Goal: Task Accomplishment & Management: Manage account settings

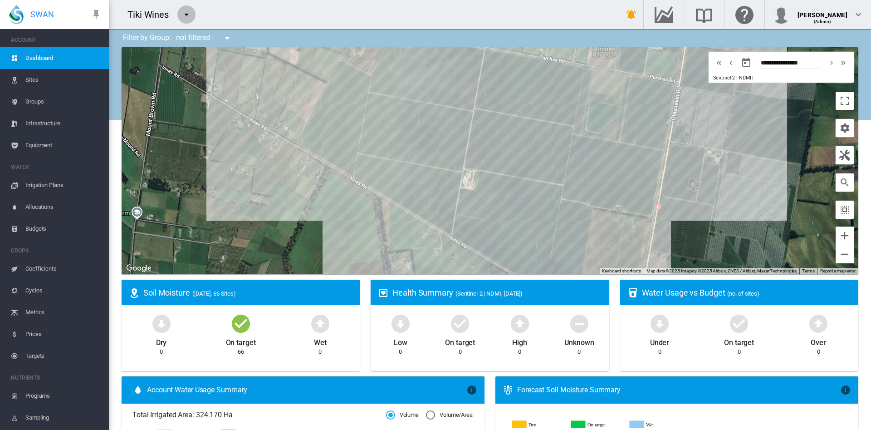
click at [184, 19] on md-icon "icon-menu-down" at bounding box center [186, 14] width 11 height 11
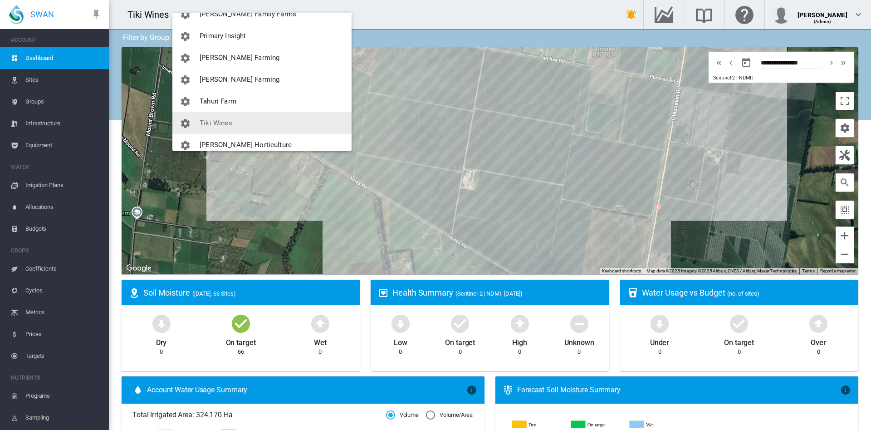
scroll to position [270, 0]
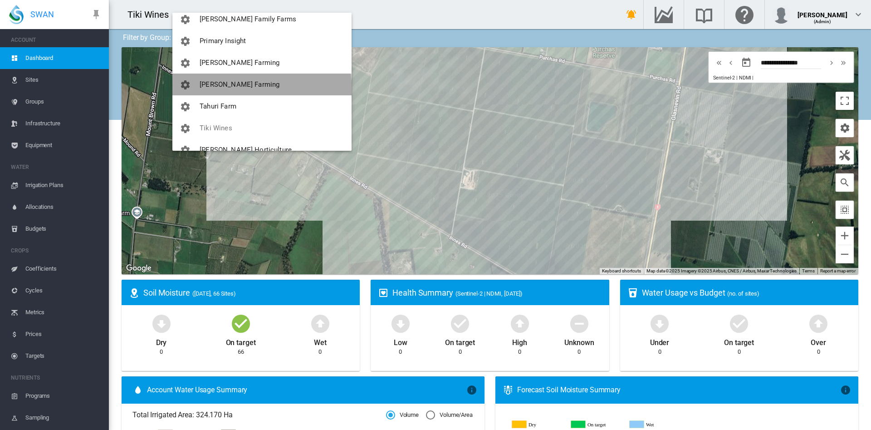
click at [229, 89] on button "[PERSON_NAME] Farming" at bounding box center [261, 85] width 179 height 22
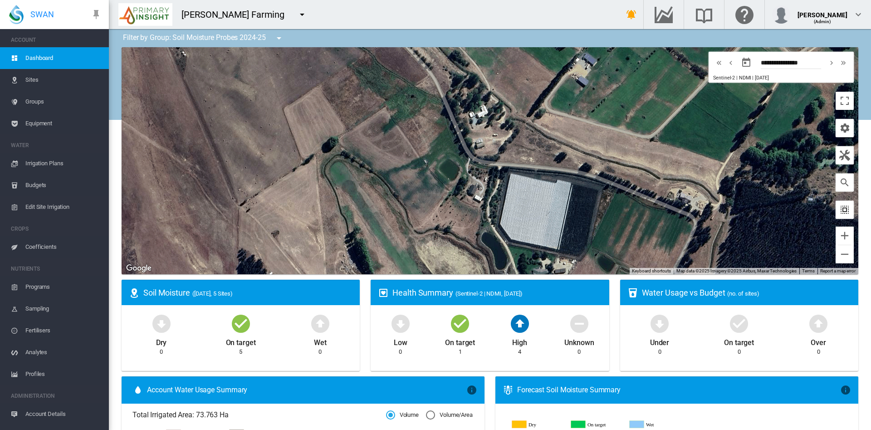
click at [840, 211] on md-icon "icon-select-all" at bounding box center [845, 209] width 11 height 11
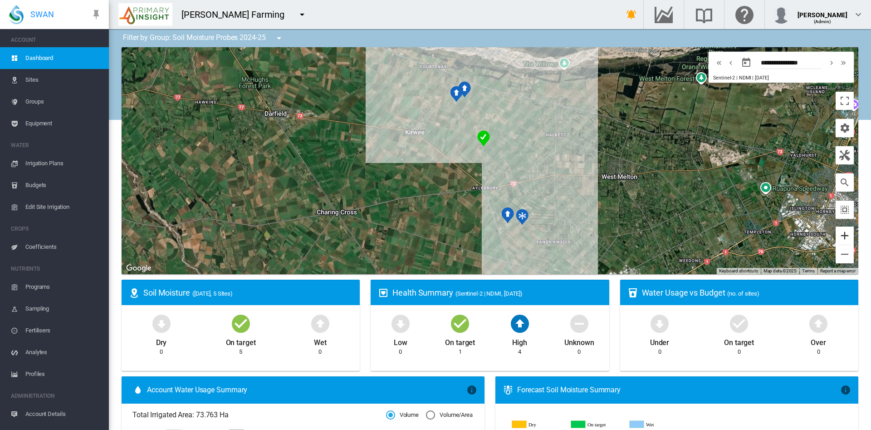
click at [836, 236] on button "Zoom in" at bounding box center [845, 235] width 18 height 18
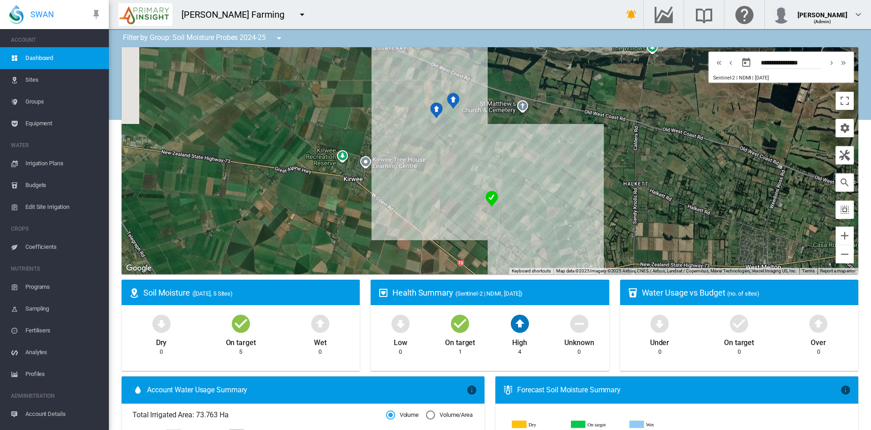
drag, startPoint x: 612, startPoint y: 155, endPoint x: 625, endPoint y: 231, distance: 77.4
click at [625, 231] on div at bounding box center [490, 160] width 737 height 227
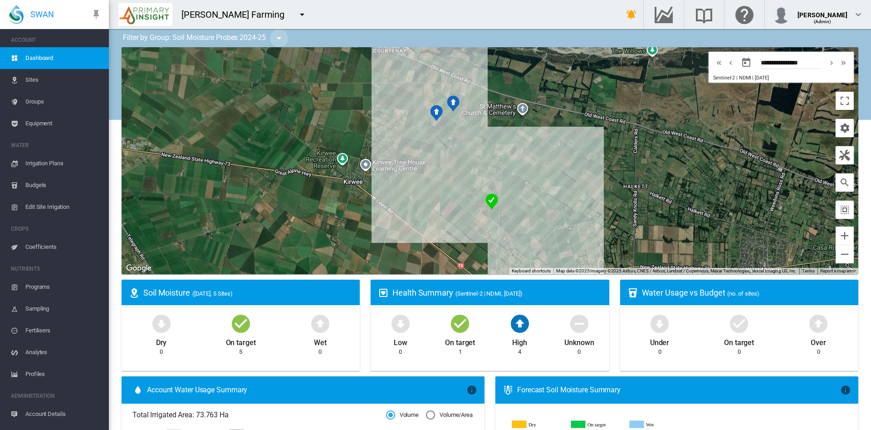
click at [281, 44] on button "button" at bounding box center [279, 38] width 18 height 18
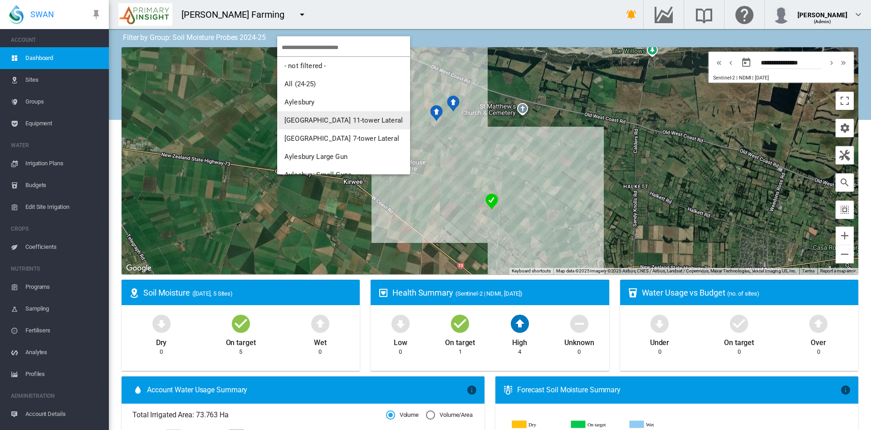
scroll to position [0, 0]
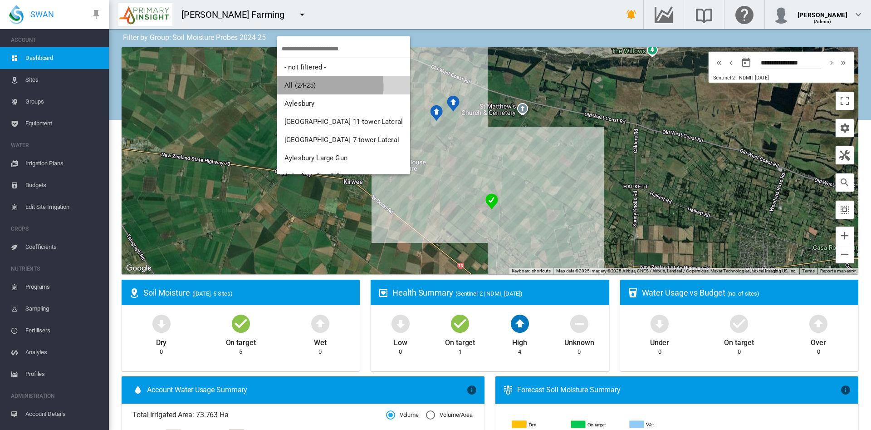
click at [308, 86] on span "All (24-25)" at bounding box center [301, 85] width 32 height 8
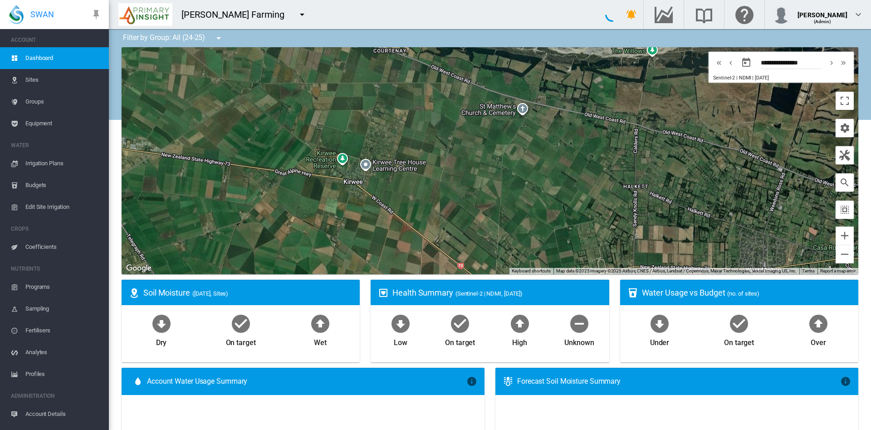
click at [308, 86] on div at bounding box center [490, 160] width 737 height 227
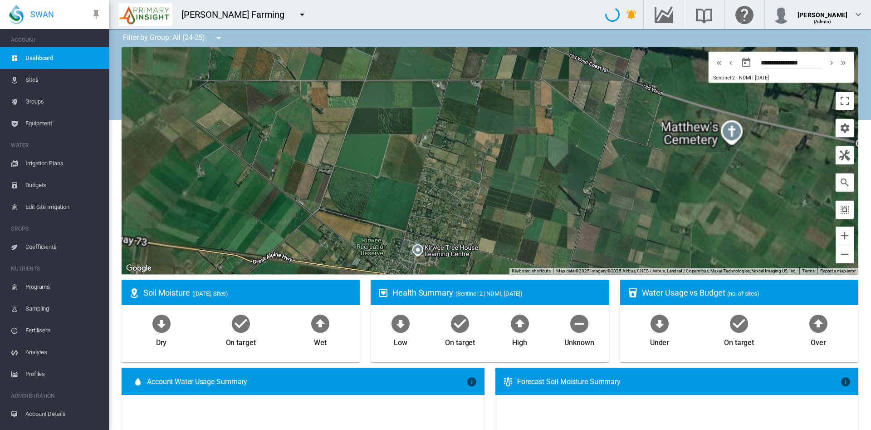
click at [224, 41] on md-icon "icon-menu-down" at bounding box center [218, 38] width 11 height 11
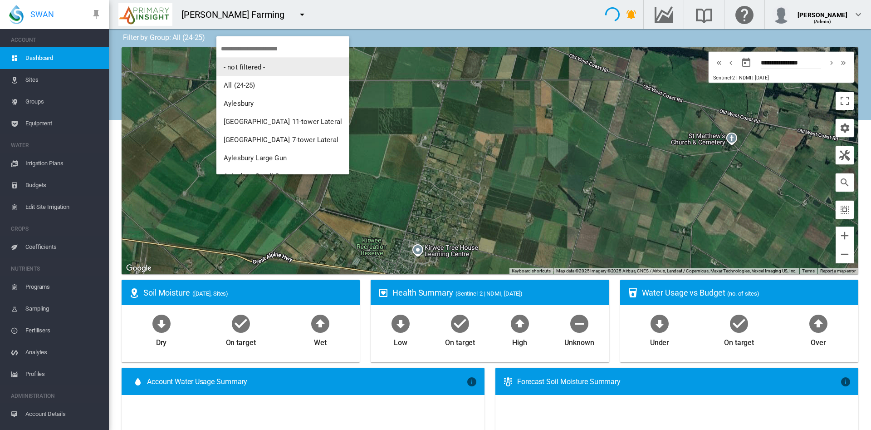
click at [254, 64] on span "- not filtered -" at bounding box center [244, 67] width 41 height 8
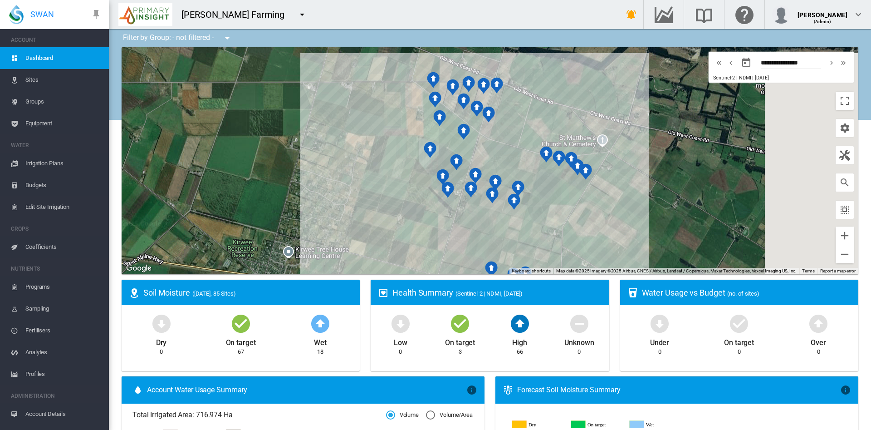
drag, startPoint x: 442, startPoint y: 129, endPoint x: 305, endPoint y: 133, distance: 137.1
click at [305, 133] on div at bounding box center [490, 160] width 737 height 227
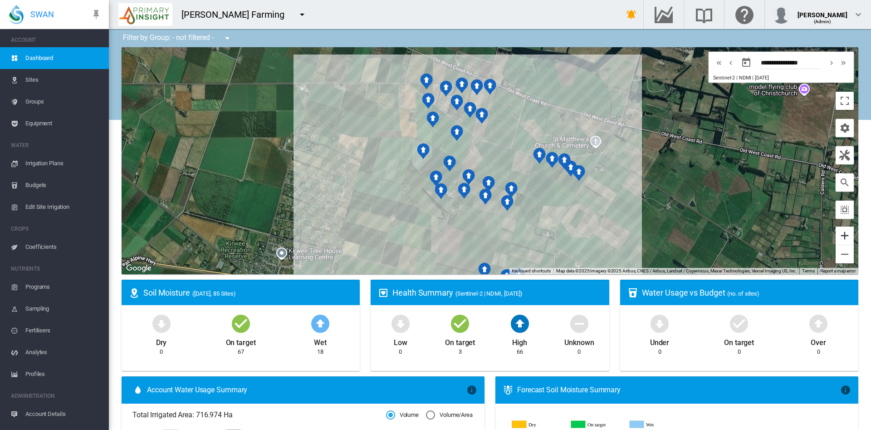
click at [836, 234] on button "Zoom in" at bounding box center [845, 235] width 18 height 18
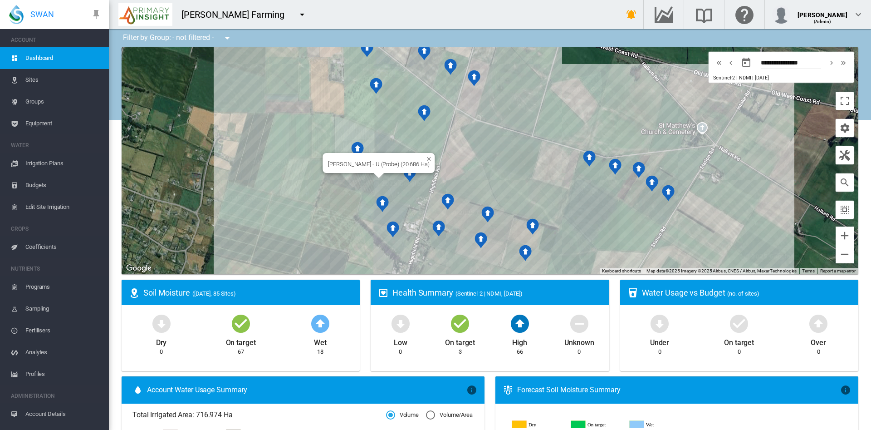
click at [357, 182] on div "[PERSON_NAME] - U (Probe) (20.686 Ha)" at bounding box center [490, 160] width 737 height 227
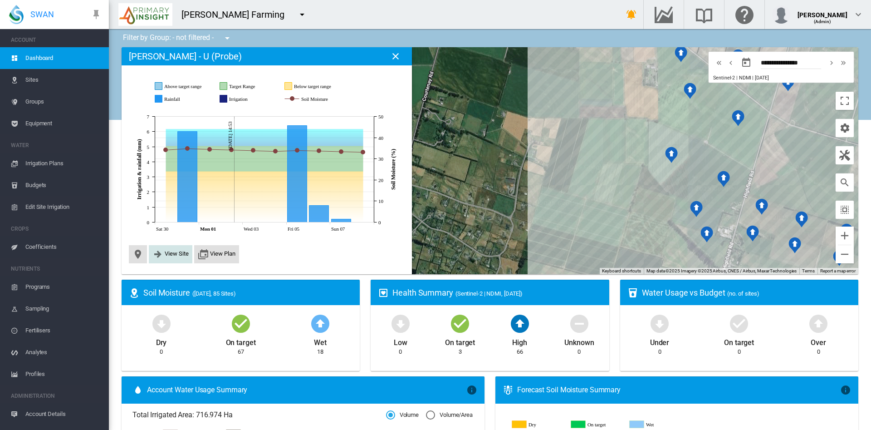
click at [178, 256] on span "View Site" at bounding box center [177, 253] width 24 height 7
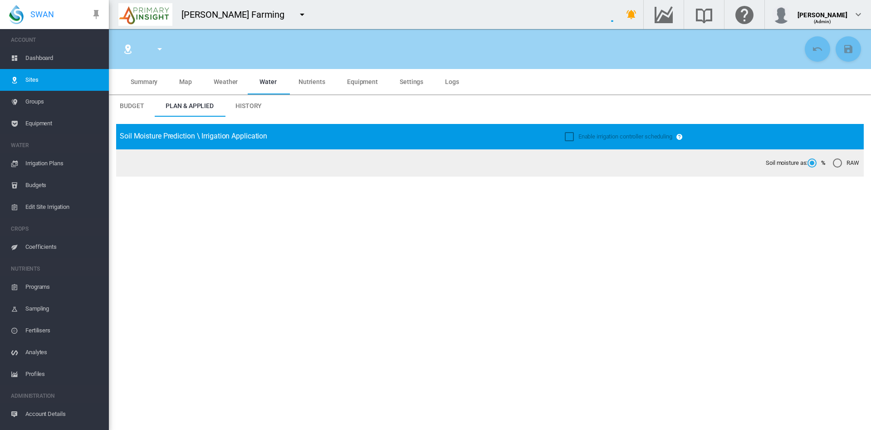
type input "**********"
type input "******"
type input "*********"
type input "***"
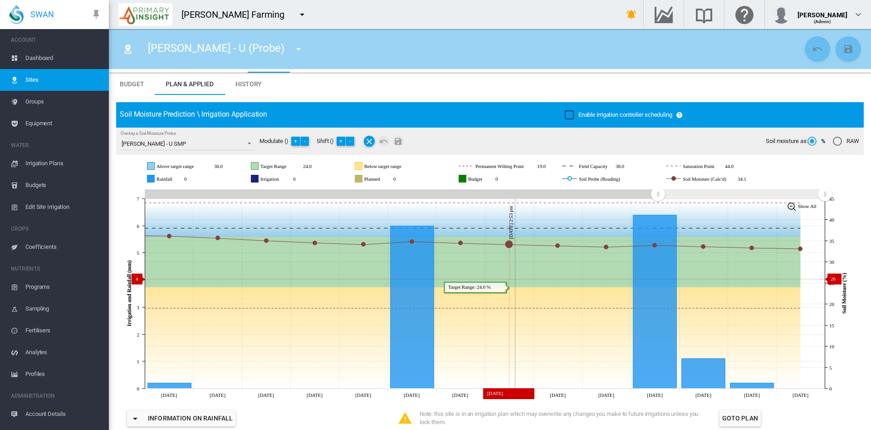
scroll to position [25, 0]
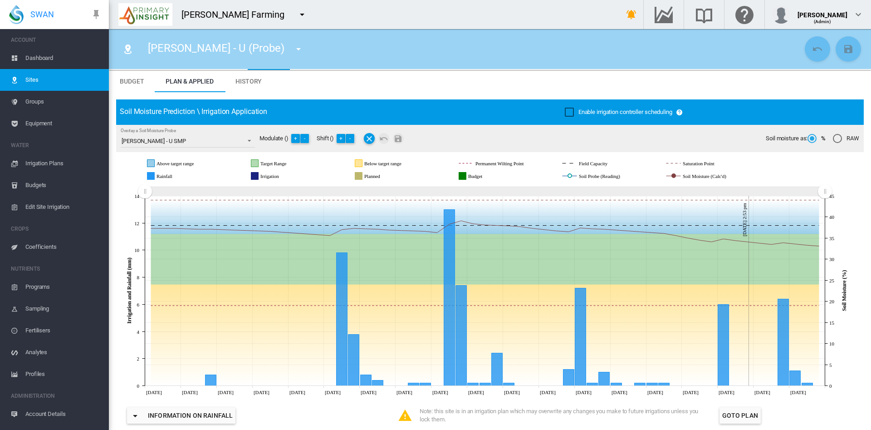
drag, startPoint x: 656, startPoint y: 193, endPoint x: 114, endPoint y: 198, distance: 541.9
click at [250, 78] on span "History" at bounding box center [249, 81] width 26 height 7
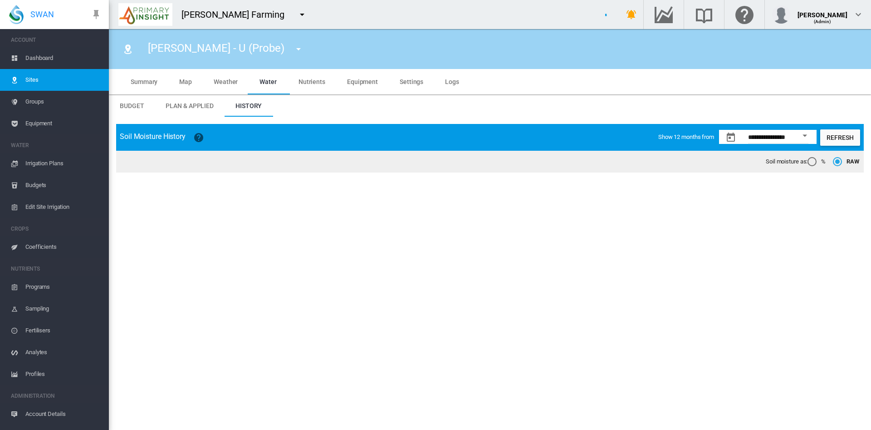
scroll to position [0, 0]
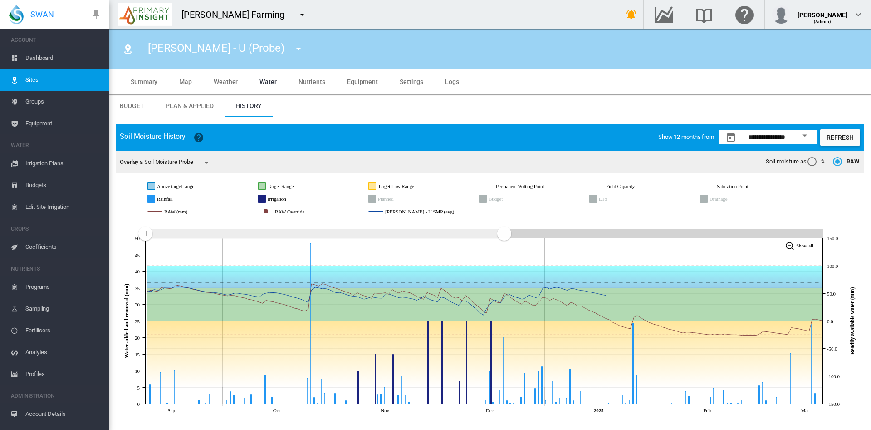
drag, startPoint x: 826, startPoint y: 234, endPoint x: 506, endPoint y: 265, distance: 321.9
click at [504, 266] on icon "JavaScript chart by amCharts 3.21.15 Sep Oct Nov Dec 2025 Feb Mar 0 5 10 15 20 …" at bounding box center [490, 319] width 748 height 198
click at [58, 209] on span "Edit Site Irrigation" at bounding box center [63, 207] width 76 height 22
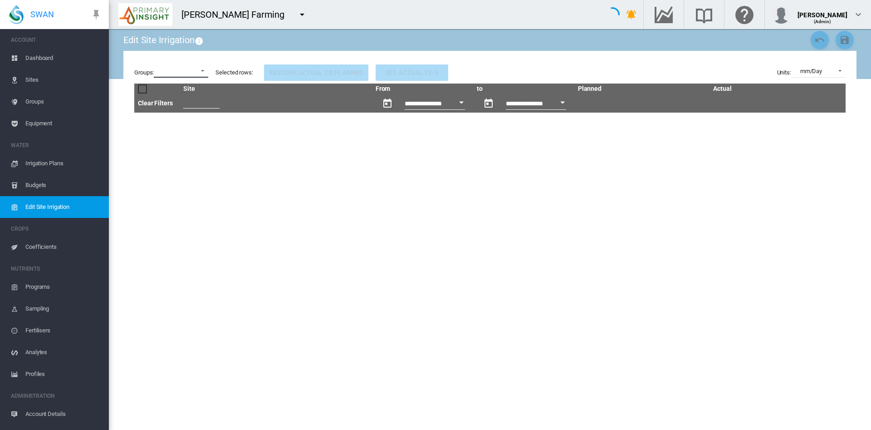
click at [205, 65] on md-select at bounding box center [181, 71] width 54 height 14
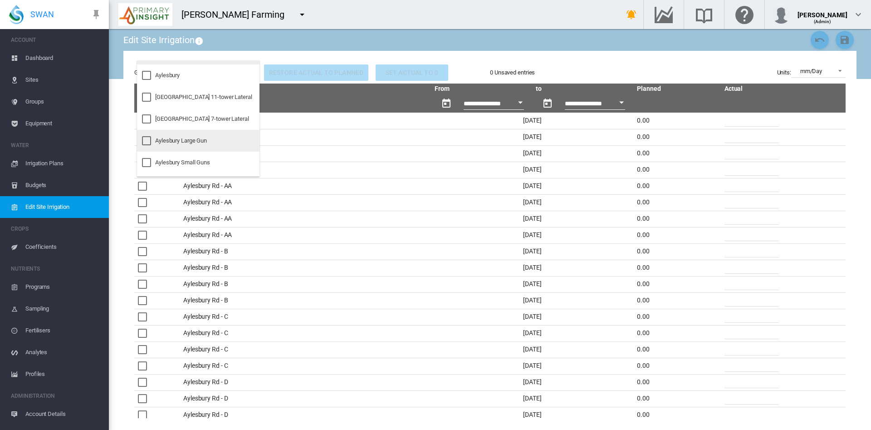
scroll to position [21, 0]
click at [162, 138] on div "Aylesbury Large Gun" at bounding box center [181, 137] width 52 height 8
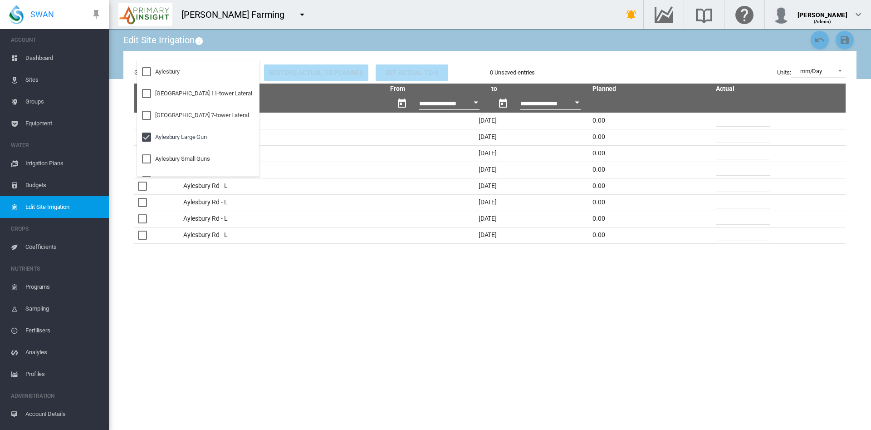
click at [338, 300] on md-backdrop at bounding box center [435, 215] width 871 height 430
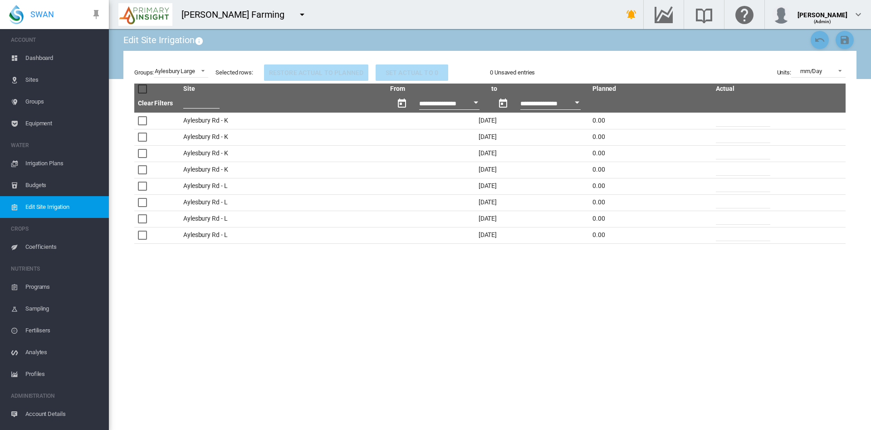
click at [736, 118] on input "*" at bounding box center [743, 120] width 54 height 14
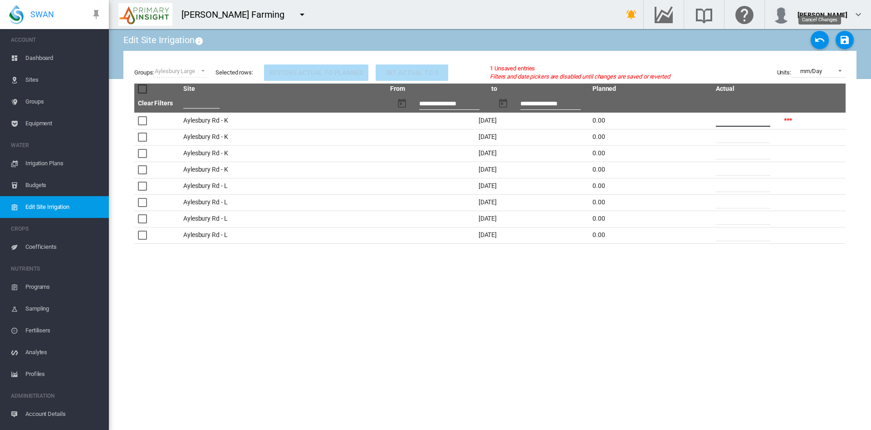
click at [819, 36] on md-icon "icon-undo" at bounding box center [820, 39] width 11 height 11
type input "*"
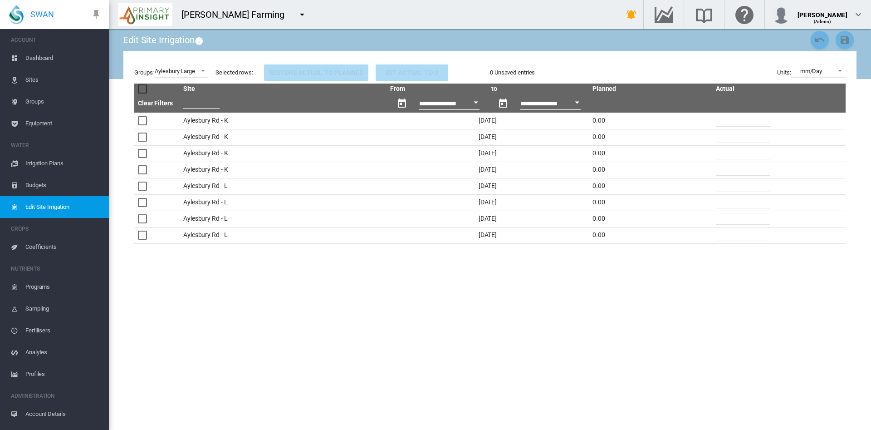
click at [35, 61] on span "Dashboard" at bounding box center [63, 58] width 76 height 22
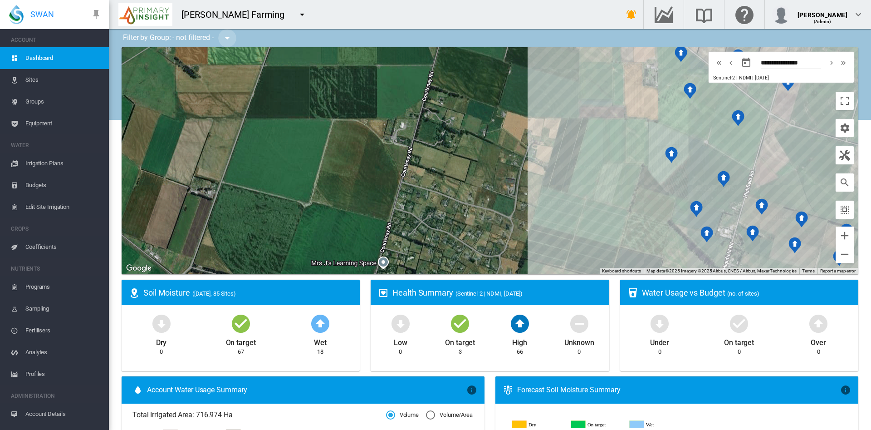
click at [230, 42] on md-icon "icon-menu-down" at bounding box center [227, 38] width 11 height 11
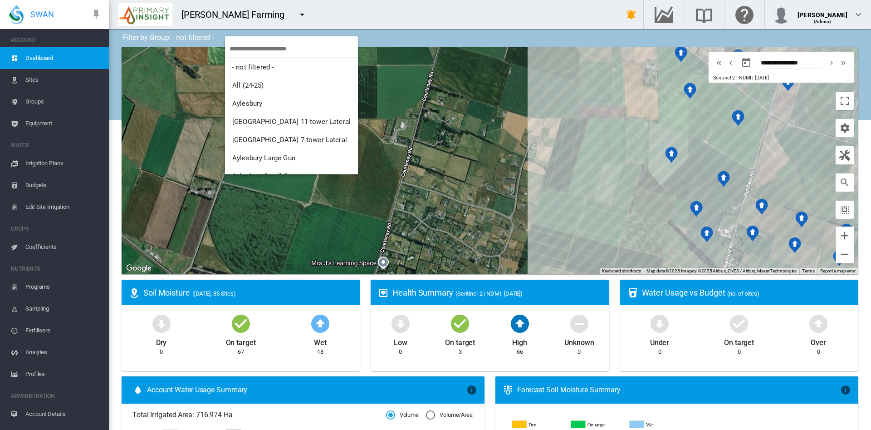
scroll to position [11, 0]
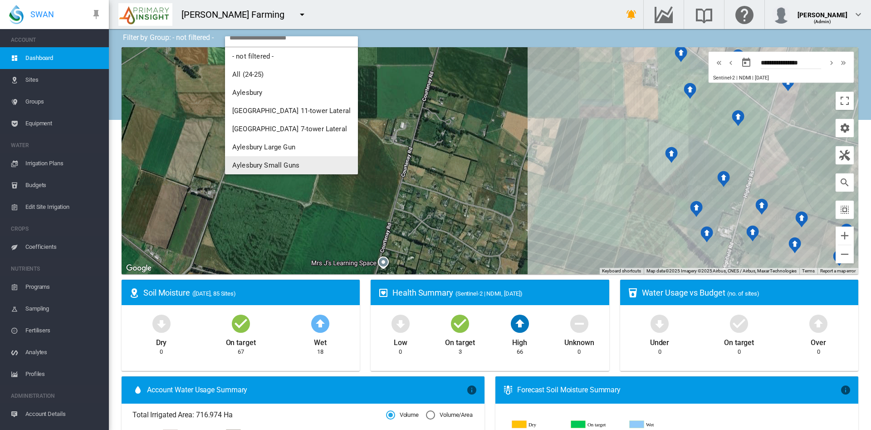
click at [671, 176] on md-backdrop at bounding box center [435, 215] width 871 height 430
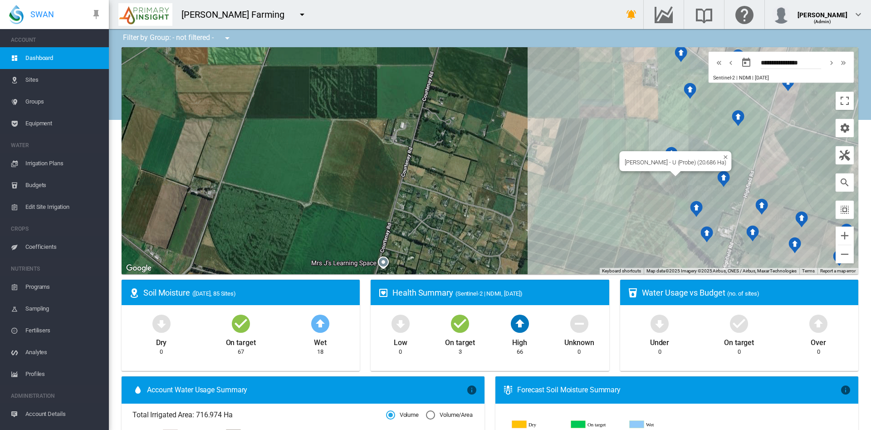
click at [657, 179] on div "[PERSON_NAME] - U (Probe) (20.686 Ha)" at bounding box center [490, 160] width 737 height 227
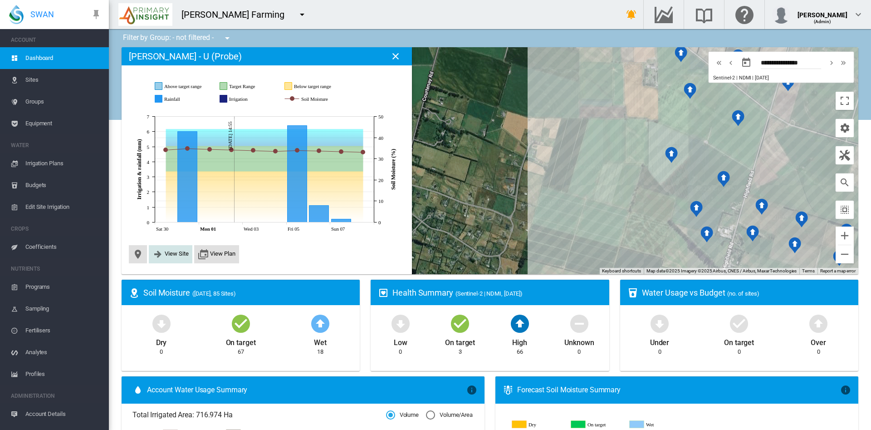
click at [169, 251] on span "View Site" at bounding box center [177, 253] width 24 height 7
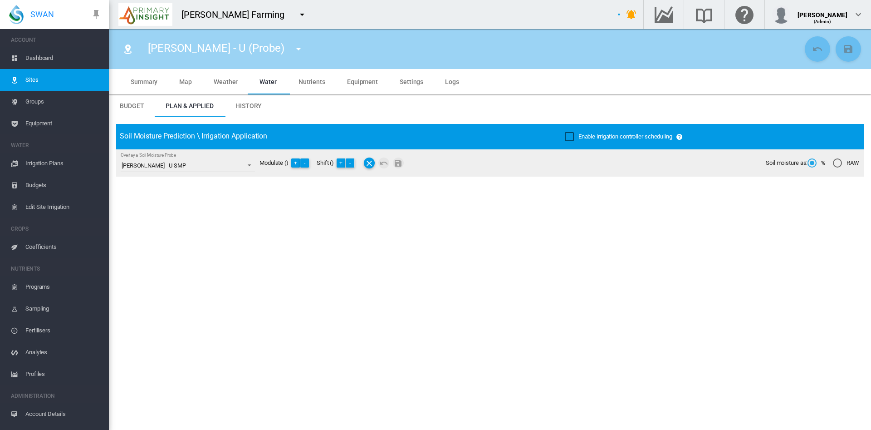
click at [405, 78] on span "Settings" at bounding box center [412, 81] width 24 height 7
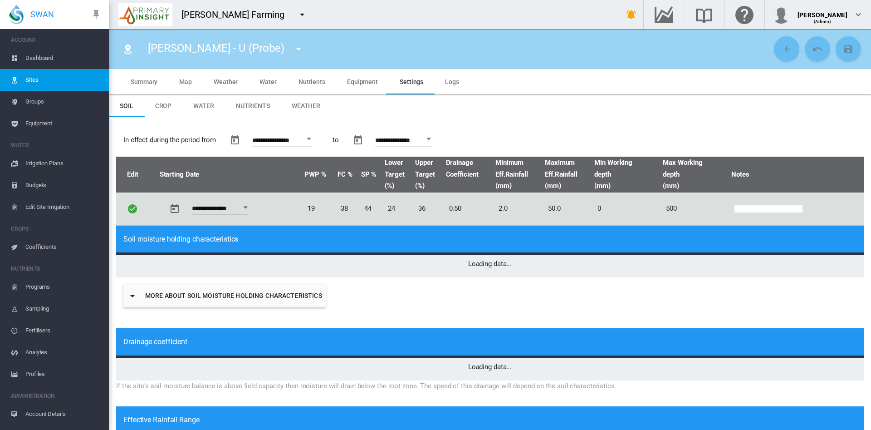
type input "*"
type input "**"
type input "****"
type input "******"
type input "***"
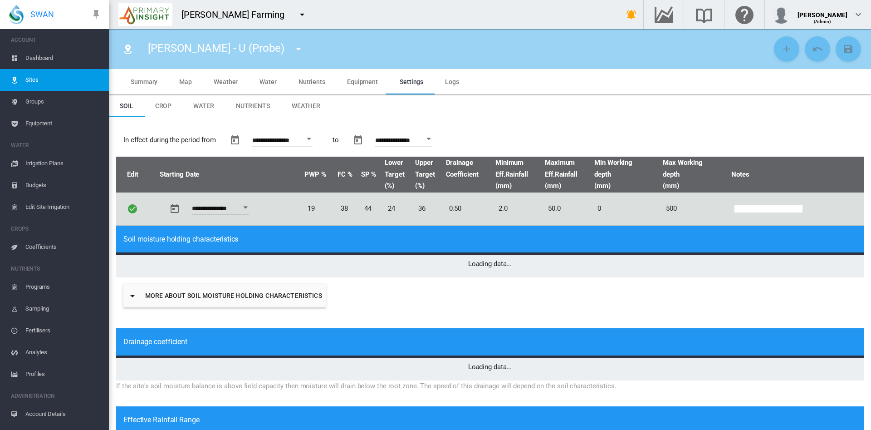
type input "***"
type input "******"
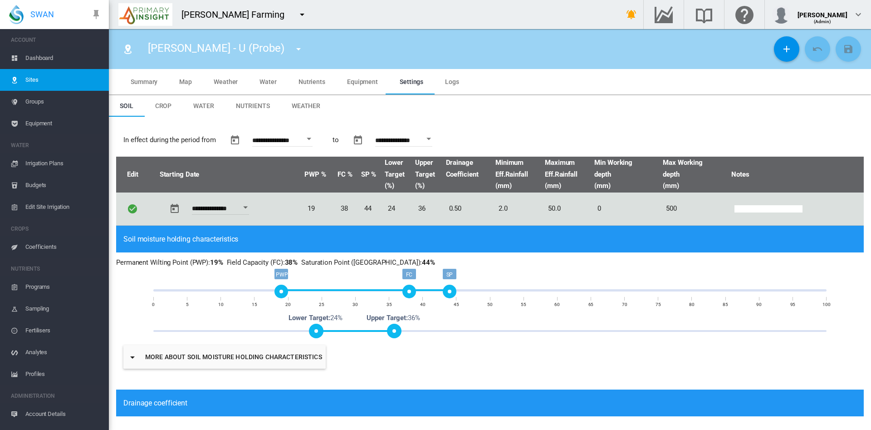
click at [45, 244] on span "Coefficients" at bounding box center [63, 247] width 76 height 22
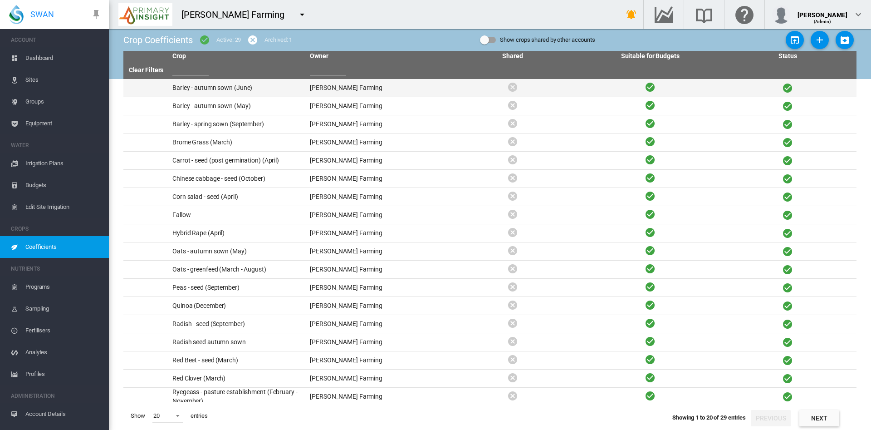
click at [239, 86] on td "Barley - autumn sown (June)" at bounding box center [238, 88] width 138 height 18
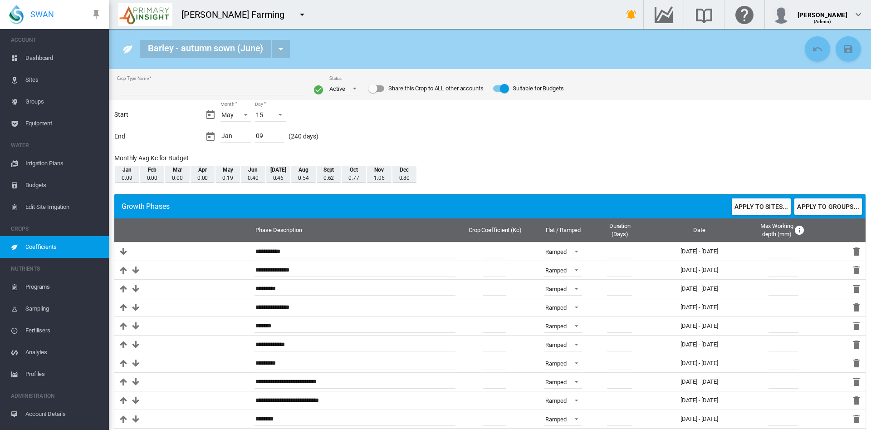
type input "**********"
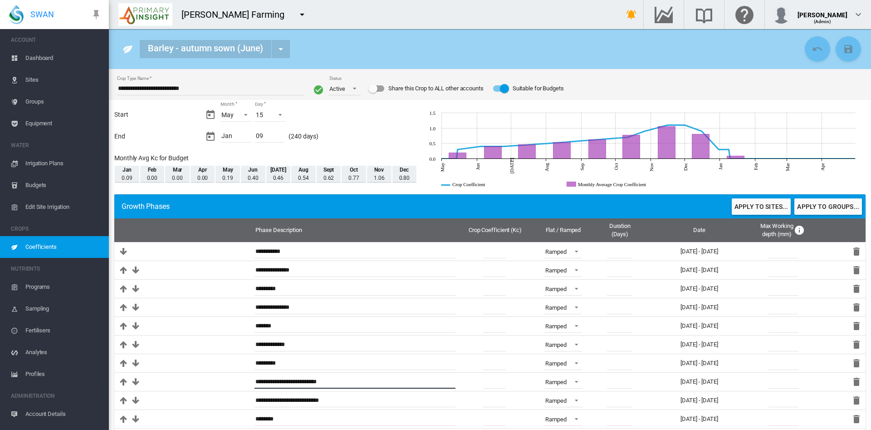
drag, startPoint x: 414, startPoint y: 337, endPoint x: 39, endPoint y: 21, distance: 489.9
click at [39, 21] on div "SWAN ACCOUNT Dashboard Sites Groups Equipment WATER Irrigation Plans" at bounding box center [435, 215] width 871 height 430
click at [27, 240] on span "Coefficients" at bounding box center [63, 247] width 76 height 22
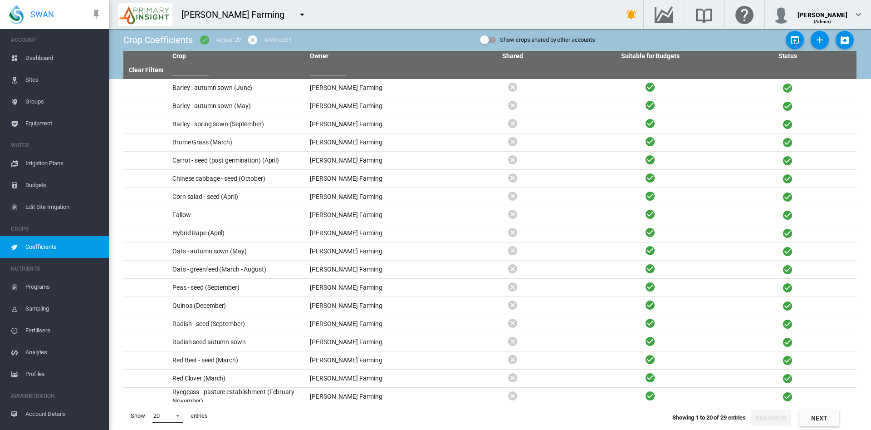
click at [177, 418] on span at bounding box center [175, 415] width 11 height 8
click at [176, 412] on md-option "50" at bounding box center [177, 408] width 62 height 22
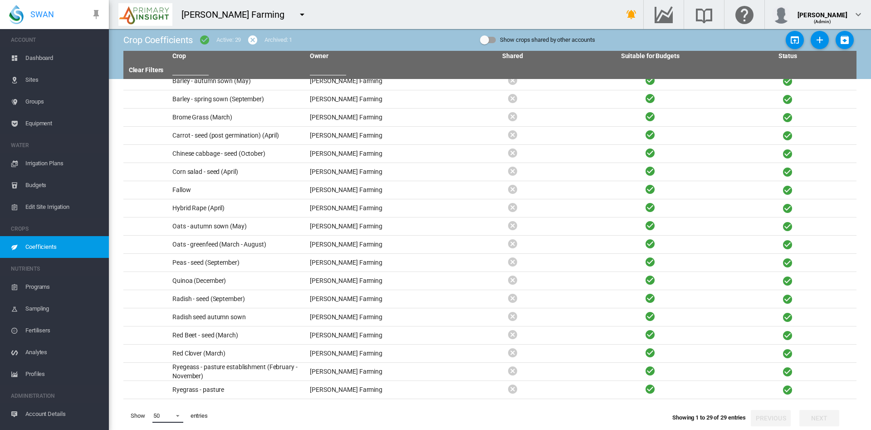
scroll to position [23, 0]
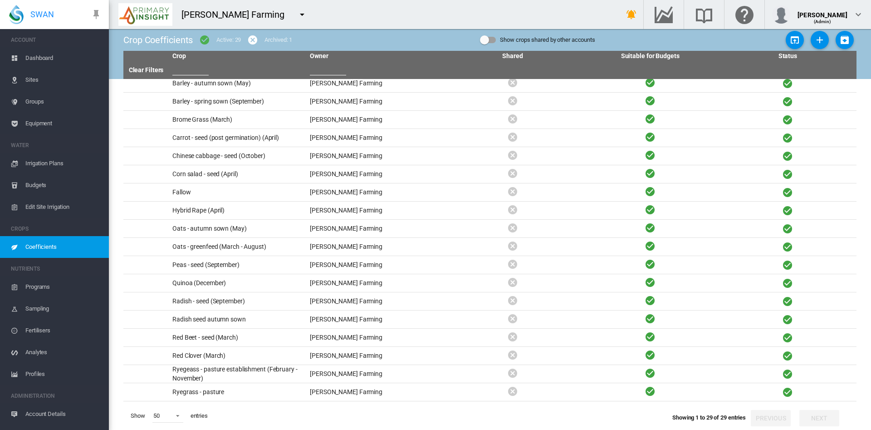
click at [41, 54] on span "Dashboard" at bounding box center [63, 58] width 76 height 22
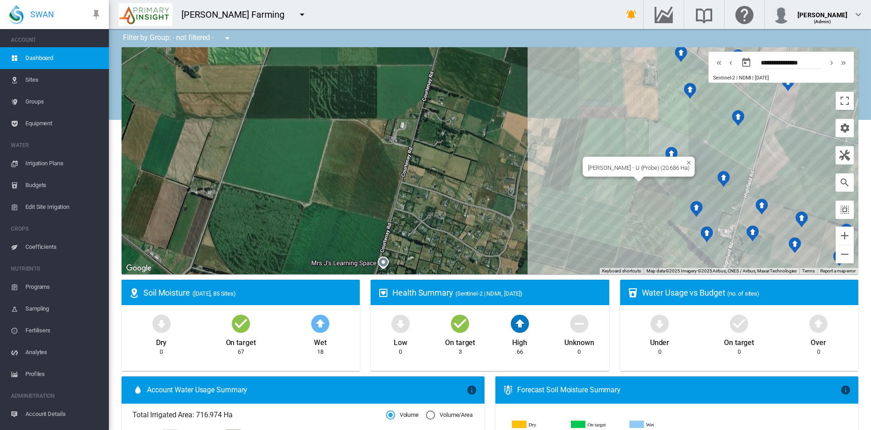
click at [660, 179] on div "[PERSON_NAME] - U (Probe) (20.686 Ha)" at bounding box center [490, 160] width 737 height 227
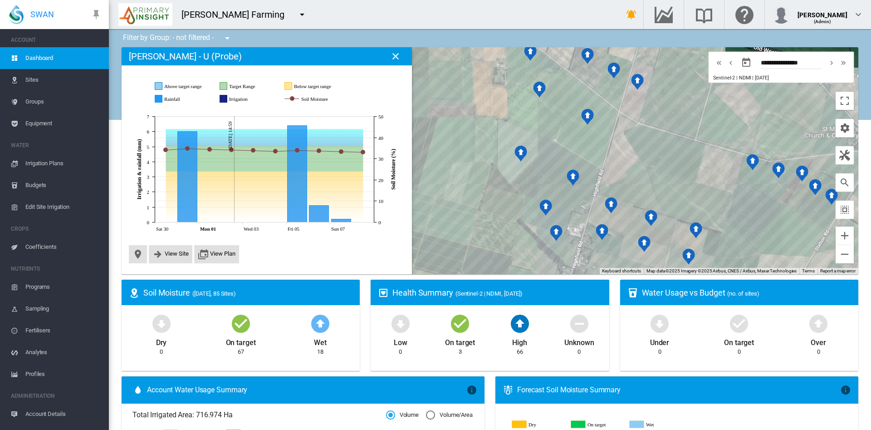
drag, startPoint x: 608, startPoint y: 150, endPoint x: 447, endPoint y: 147, distance: 161.6
click at [447, 147] on div at bounding box center [490, 160] width 737 height 227
click at [171, 246] on span "View Site" at bounding box center [171, 254] width 44 height 18
click at [167, 253] on span "View Site" at bounding box center [177, 253] width 24 height 7
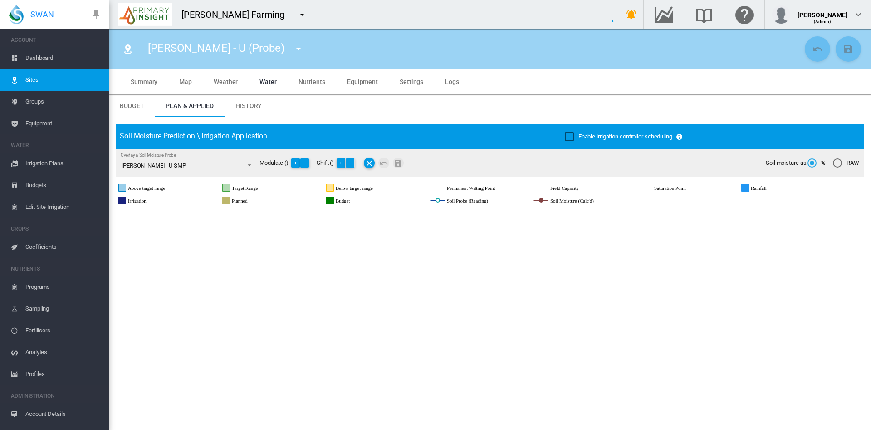
click at [406, 84] on span "Settings" at bounding box center [412, 81] width 24 height 7
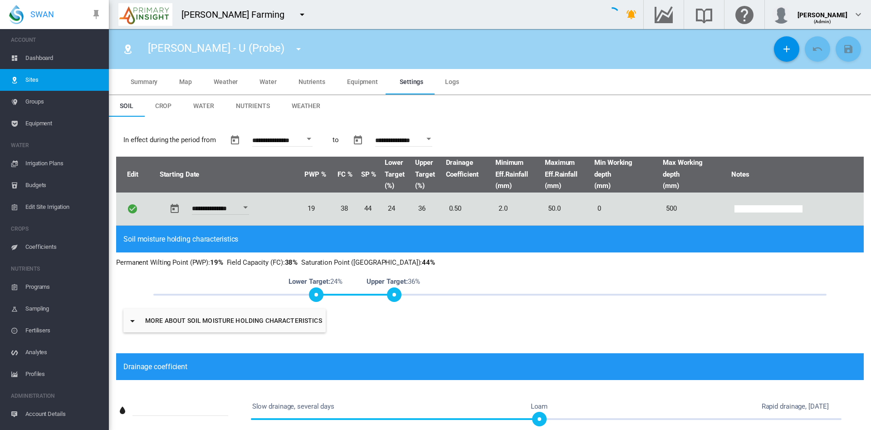
type input "*"
type input "**"
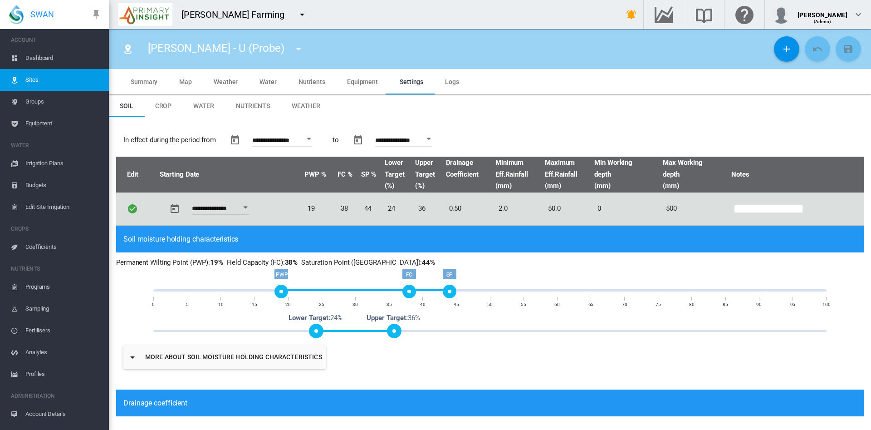
click at [299, 106] on span "Weather" at bounding box center [306, 105] width 29 height 7
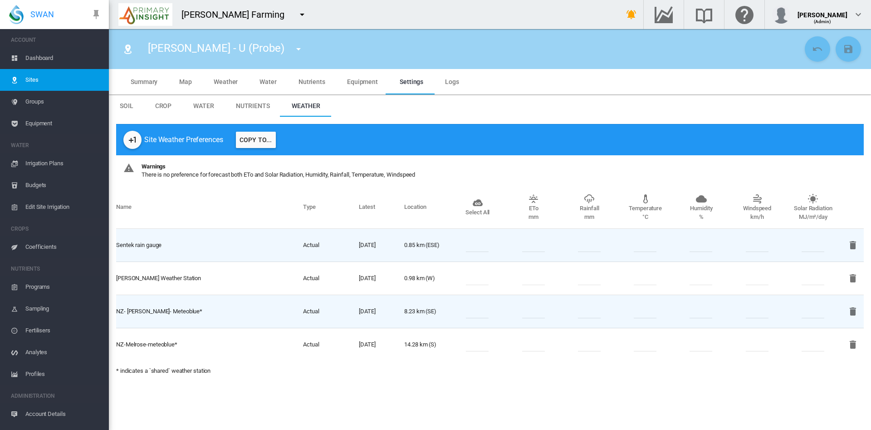
click at [50, 162] on span "Irrigation Plans" at bounding box center [63, 163] width 76 height 22
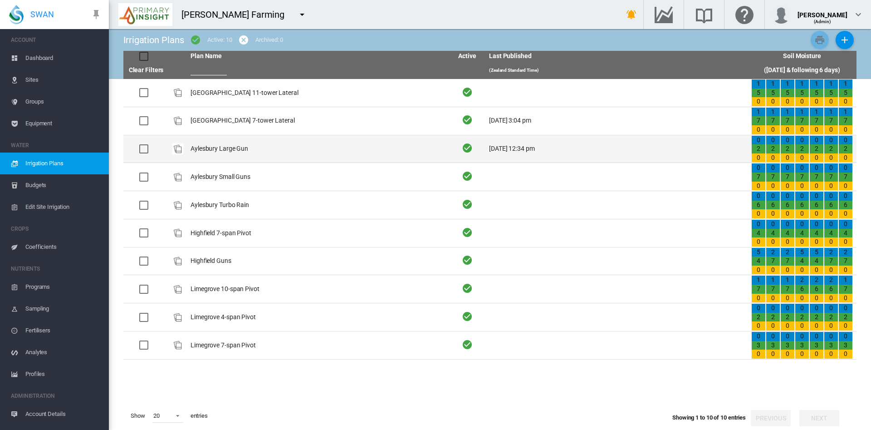
click at [217, 147] on td "Aylesbury Large Gun" at bounding box center [318, 149] width 262 height 28
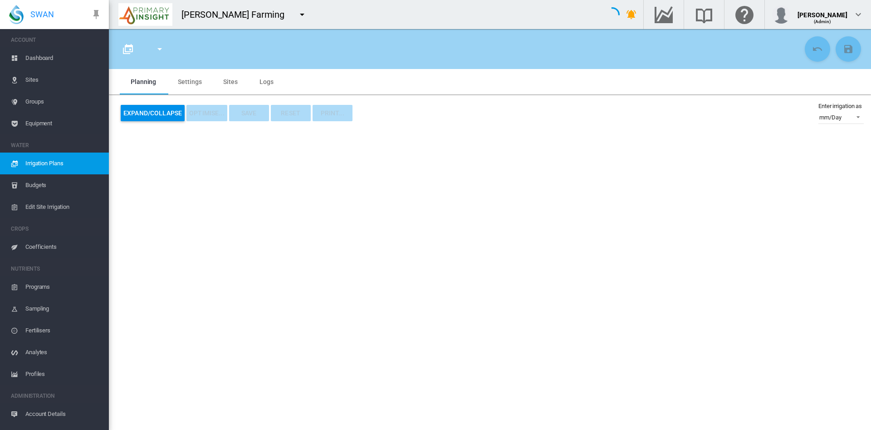
click at [58, 161] on span "Irrigation Plans" at bounding box center [63, 163] width 76 height 22
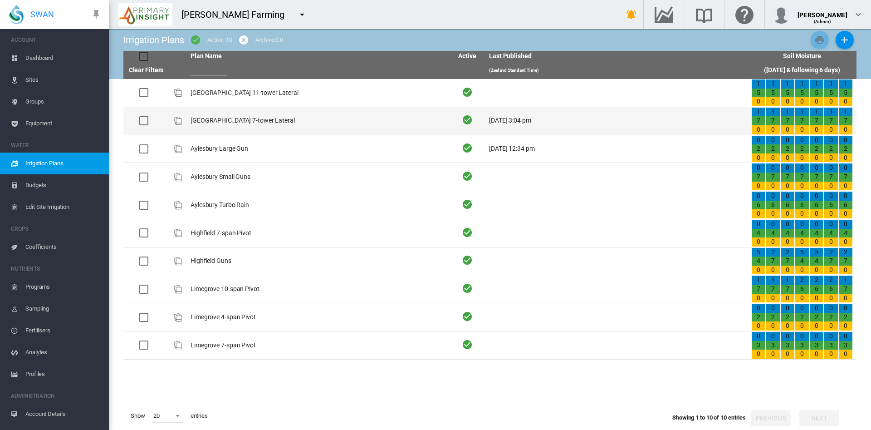
click at [237, 123] on td "[GEOGRAPHIC_DATA] 7-tower Lateral" at bounding box center [318, 121] width 262 height 28
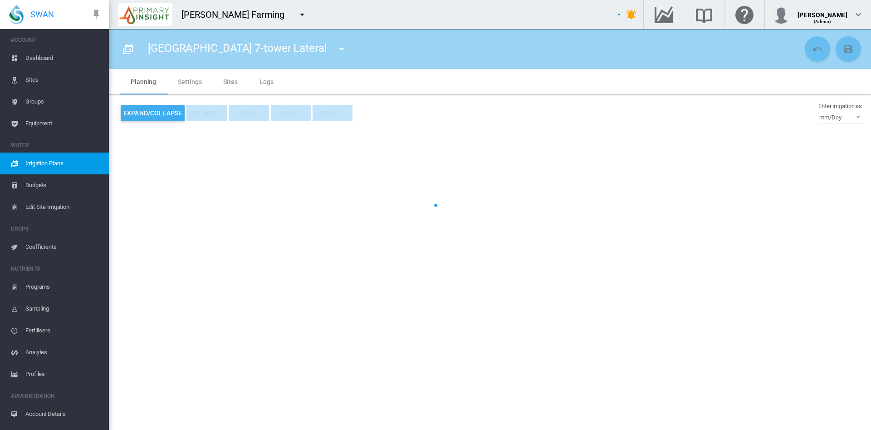
type input "**********"
type input "*"
type input "****"
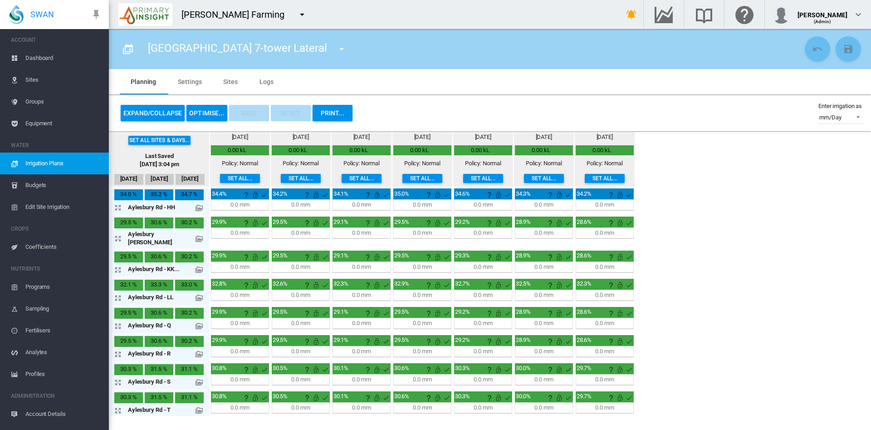
click at [216, 113] on button "OPTIMISE..." at bounding box center [207, 113] width 41 height 16
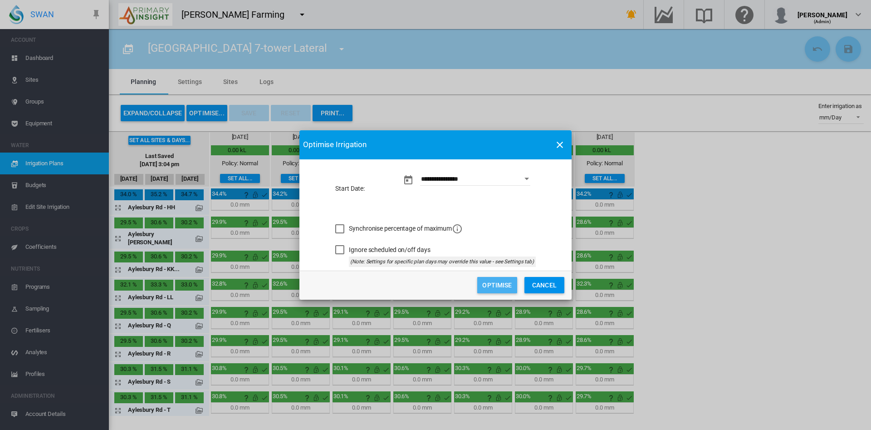
click at [493, 292] on button "Optimise" at bounding box center [497, 285] width 40 height 16
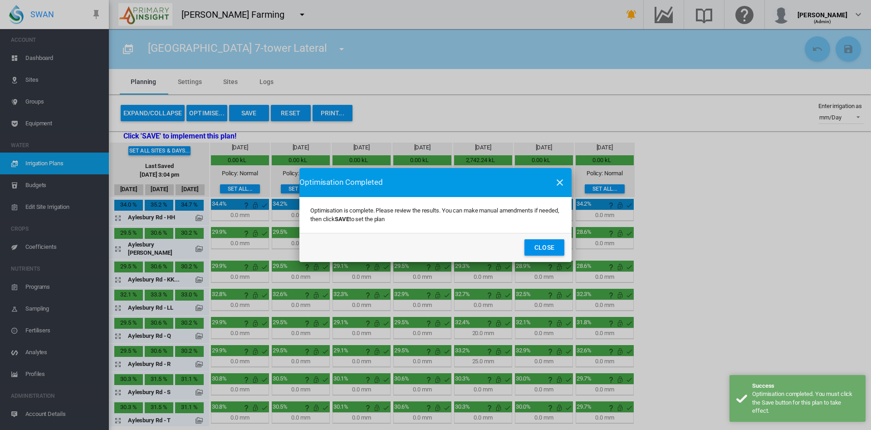
click at [544, 252] on button "Close" at bounding box center [545, 247] width 40 height 16
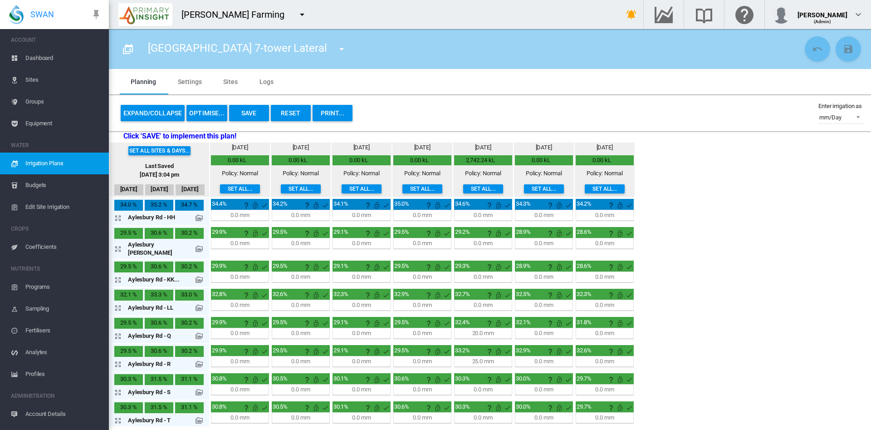
click at [232, 81] on md-tab-item "Sites" at bounding box center [230, 81] width 36 height 25
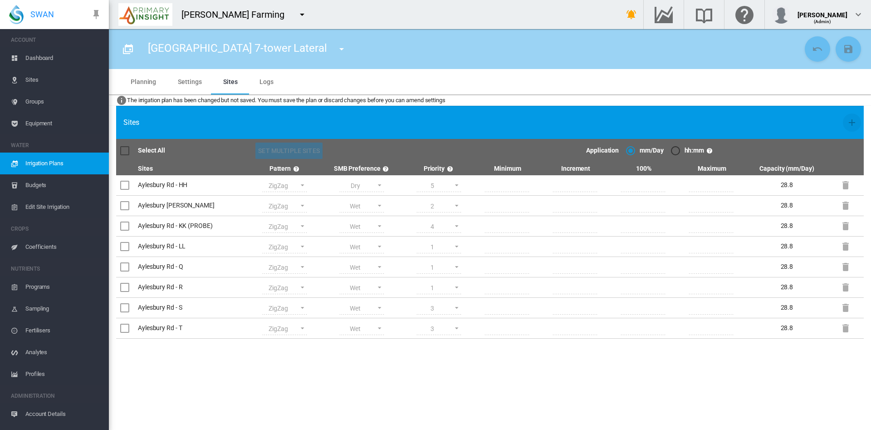
click at [41, 58] on span "Dashboard" at bounding box center [63, 58] width 76 height 22
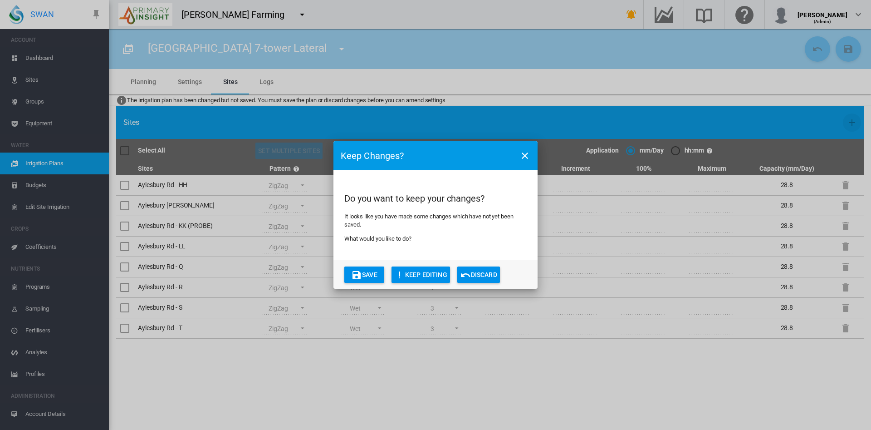
click at [483, 271] on button "Discard" at bounding box center [478, 274] width 43 height 16
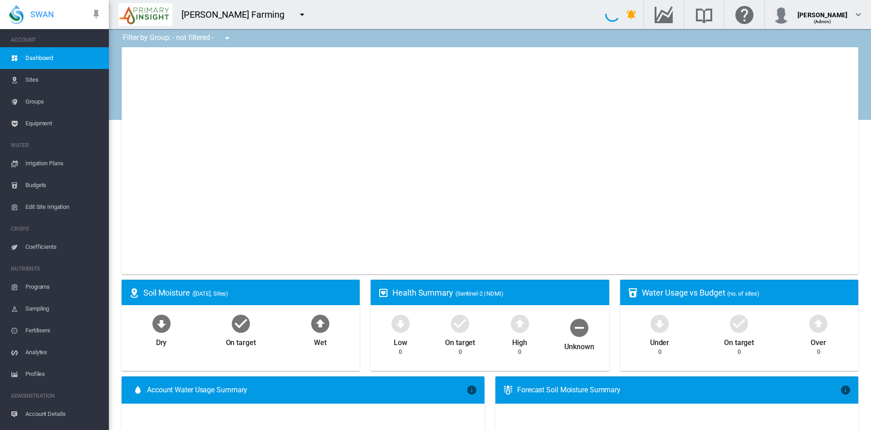
type input "**********"
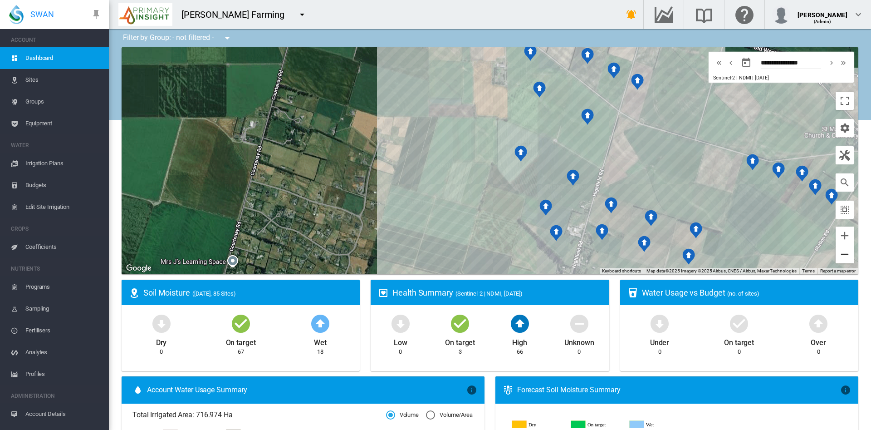
click at [836, 256] on button "Zoom out" at bounding box center [845, 254] width 18 height 18
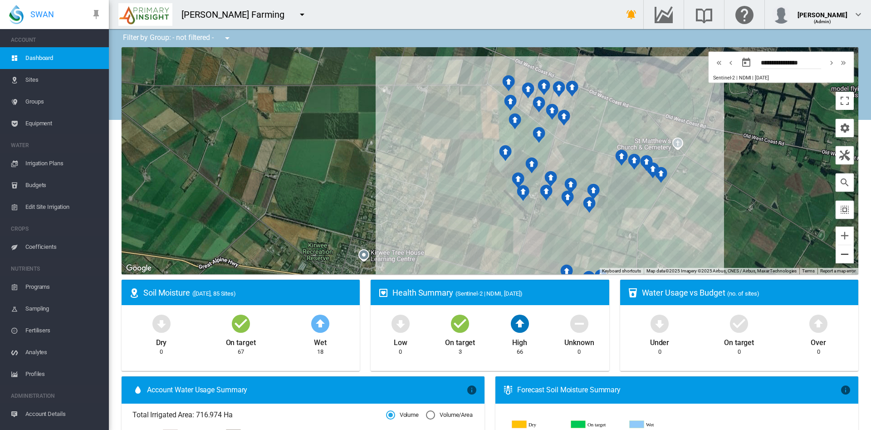
click at [836, 256] on button "Zoom out" at bounding box center [845, 254] width 18 height 18
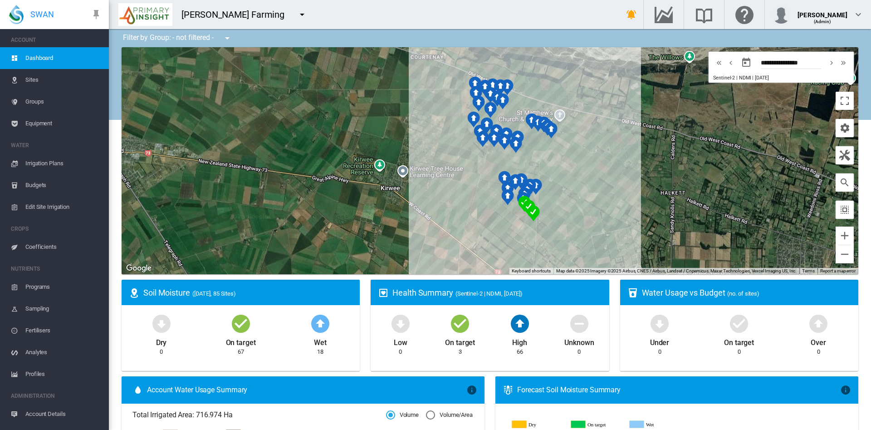
drag, startPoint x: 638, startPoint y: 207, endPoint x: 612, endPoint y: 171, distance: 44.6
click at [612, 171] on div at bounding box center [490, 160] width 737 height 227
click at [836, 235] on button "Zoom in" at bounding box center [845, 235] width 18 height 18
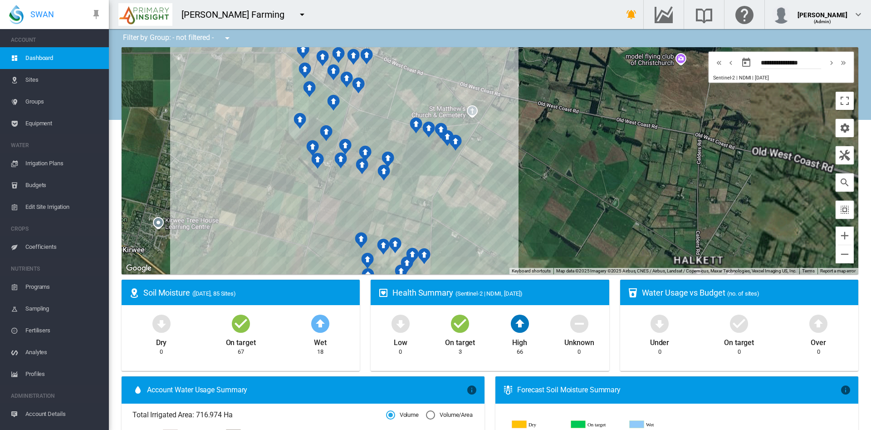
drag, startPoint x: 667, startPoint y: 182, endPoint x: 507, endPoint y: 217, distance: 163.2
click at [507, 217] on div at bounding box center [490, 160] width 737 height 227
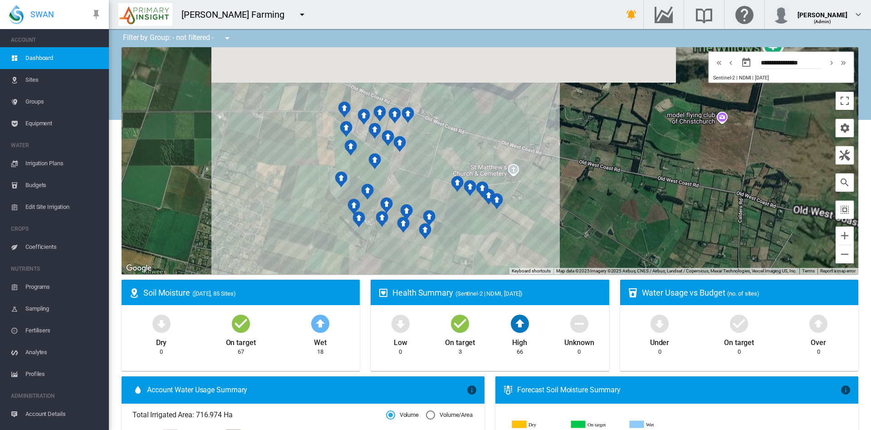
drag, startPoint x: 617, startPoint y: 190, endPoint x: 657, endPoint y: 249, distance: 70.9
click at [657, 249] on div at bounding box center [490, 160] width 737 height 227
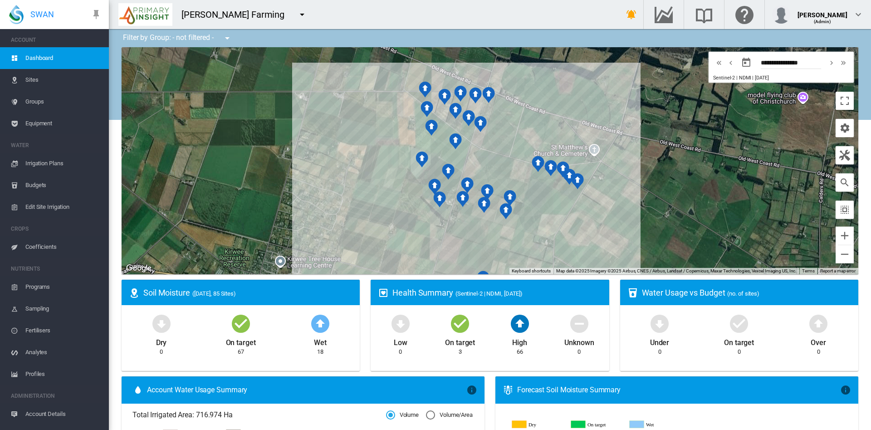
drag, startPoint x: 648, startPoint y: 208, endPoint x: 739, endPoint y: 183, distance: 94.0
click at [739, 183] on div at bounding box center [490, 160] width 737 height 227
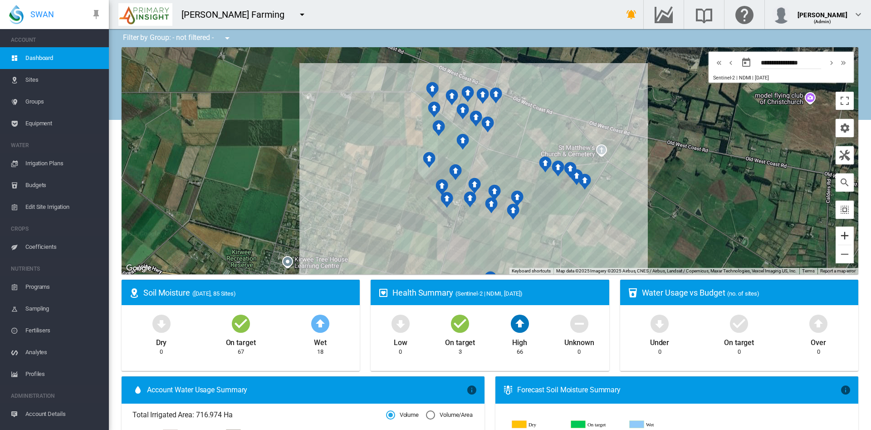
click at [836, 237] on button "Zoom in" at bounding box center [845, 235] width 18 height 18
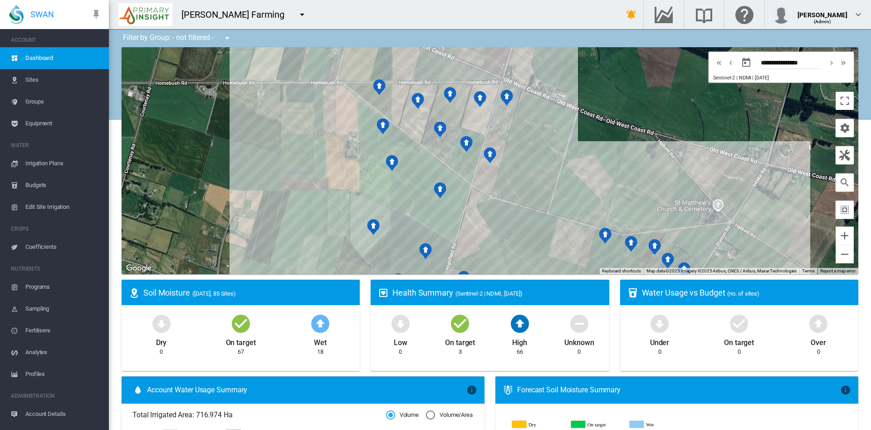
drag, startPoint x: 592, startPoint y: 143, endPoint x: 596, endPoint y: 202, distance: 59.1
click at [596, 202] on div at bounding box center [490, 160] width 737 height 227
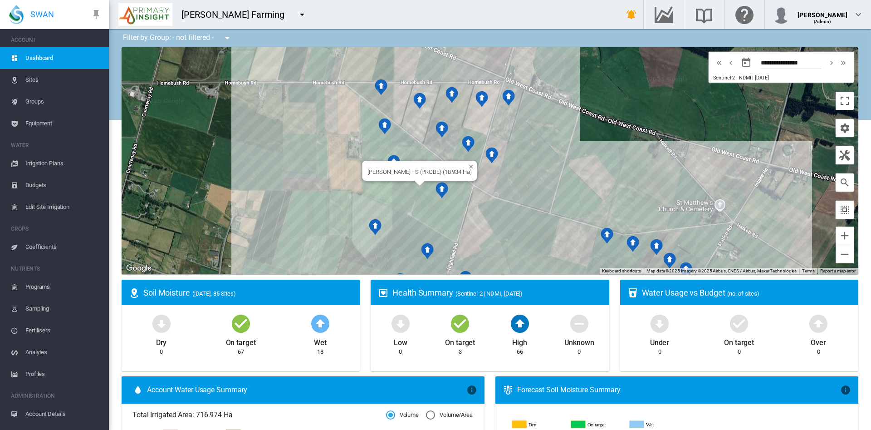
click at [438, 189] on img "NDMI: Highfield Rd - S" at bounding box center [442, 190] width 13 height 16
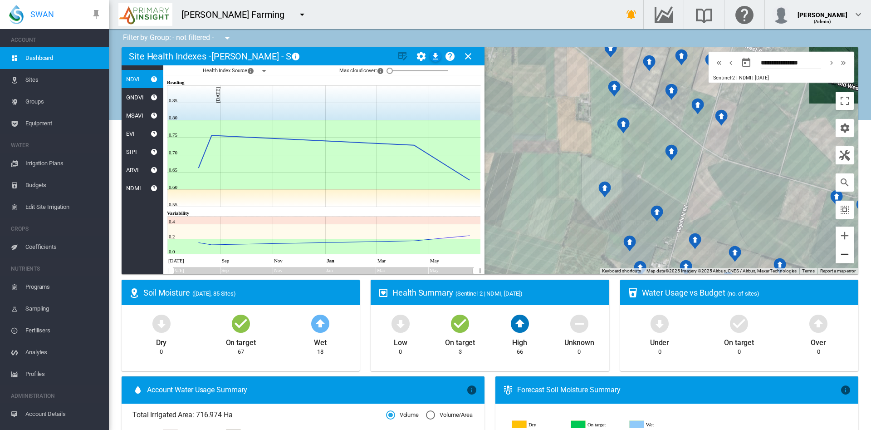
click at [837, 251] on button "Zoom out" at bounding box center [845, 254] width 18 height 18
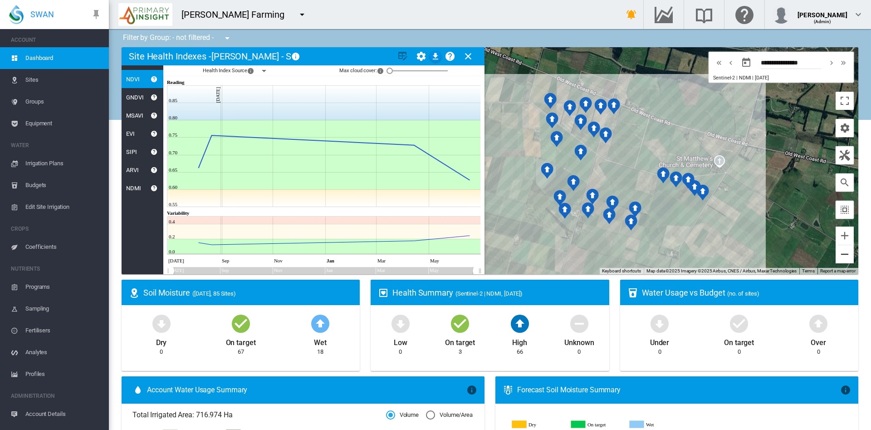
click at [837, 251] on button "Zoom out" at bounding box center [845, 254] width 18 height 18
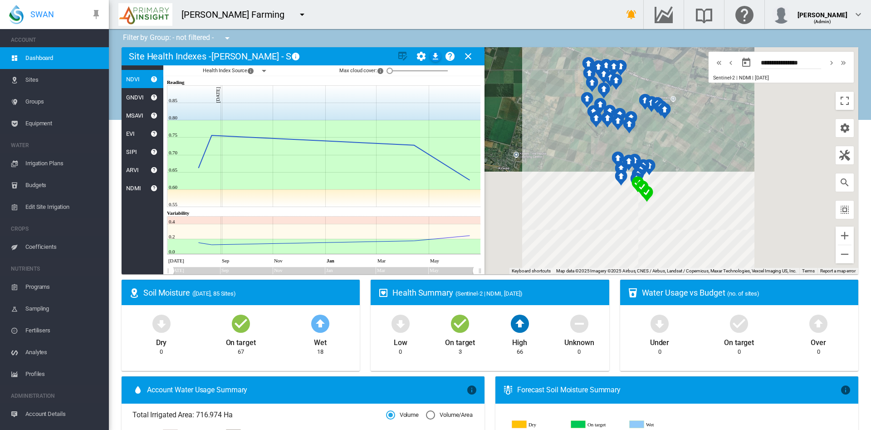
drag, startPoint x: 614, startPoint y: 212, endPoint x: 686, endPoint y: 147, distance: 96.7
click at [686, 147] on div at bounding box center [490, 160] width 737 height 227
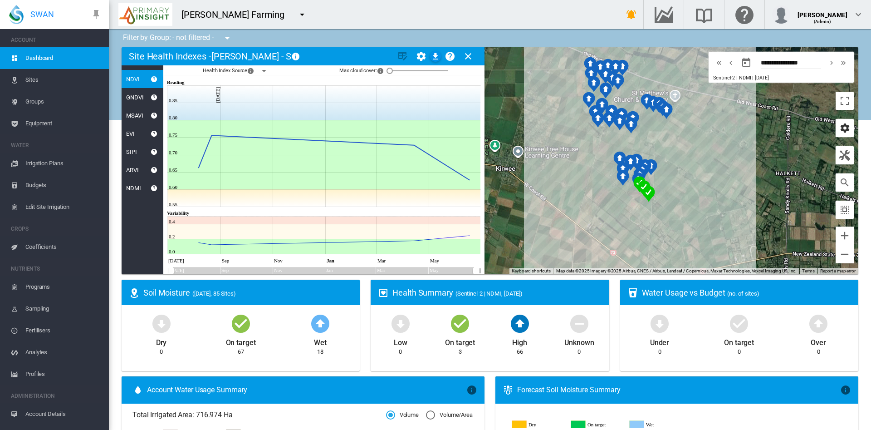
click at [840, 130] on md-icon "icon-cog" at bounding box center [845, 128] width 11 height 11
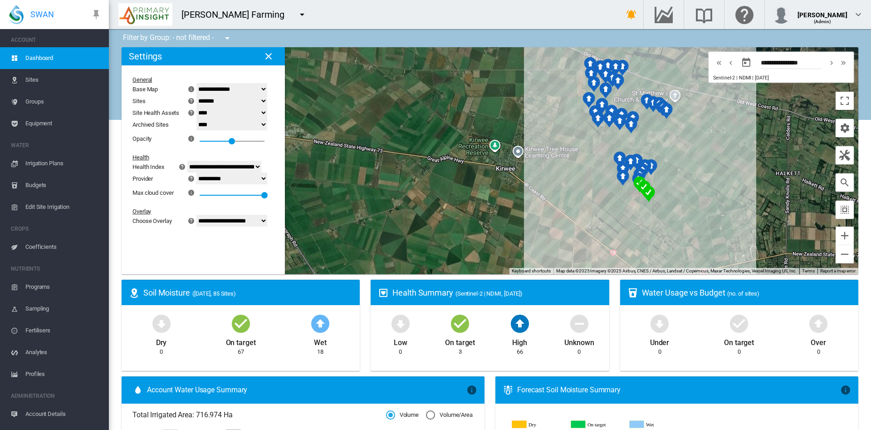
click at [263, 220] on select "**********" at bounding box center [232, 221] width 71 height 12
select select "********"
click at [202, 215] on select "**********" at bounding box center [232, 221] width 71 height 12
click at [408, 128] on div at bounding box center [490, 160] width 737 height 227
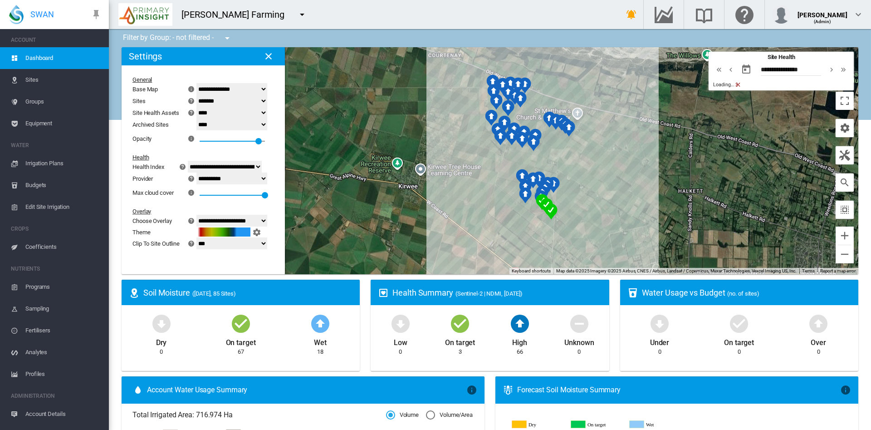
drag, startPoint x: 746, startPoint y: 215, endPoint x: 647, endPoint y: 232, distance: 100.4
click at [647, 232] on div at bounding box center [490, 160] width 737 height 227
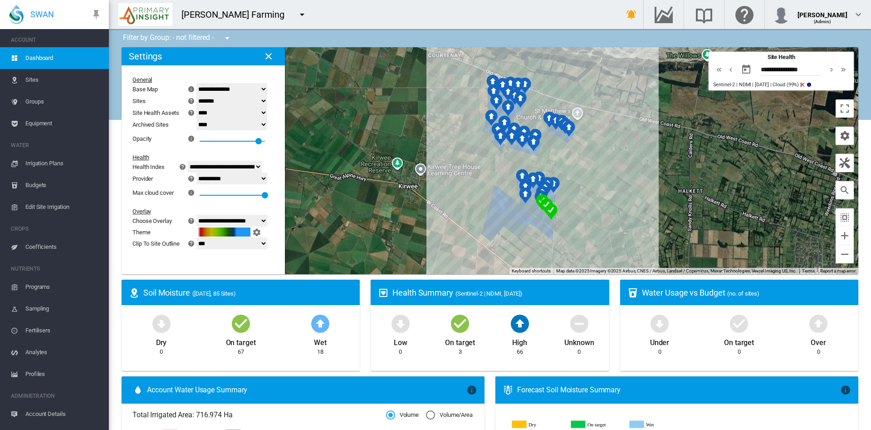
click at [263, 58] on button "button" at bounding box center [269, 56] width 18 height 18
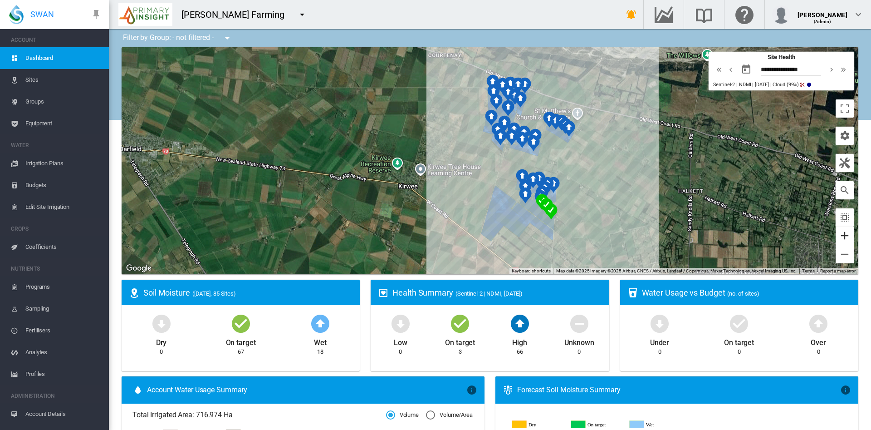
click at [836, 231] on button "Zoom in" at bounding box center [845, 235] width 18 height 18
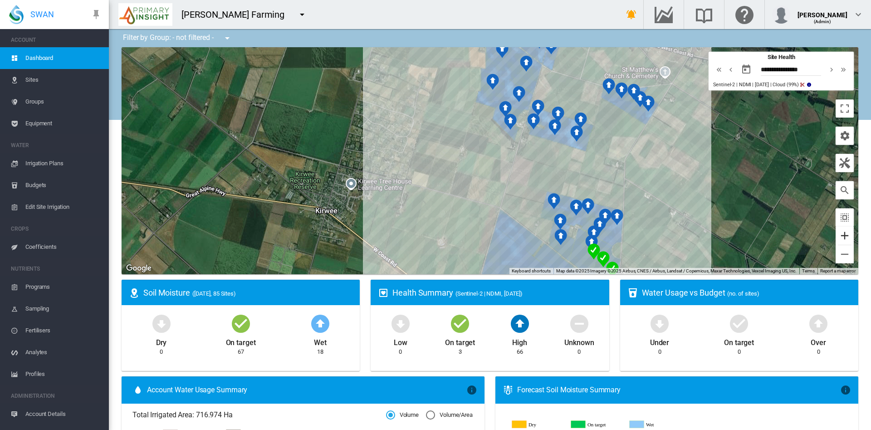
click at [836, 231] on button "Zoom in" at bounding box center [845, 235] width 18 height 18
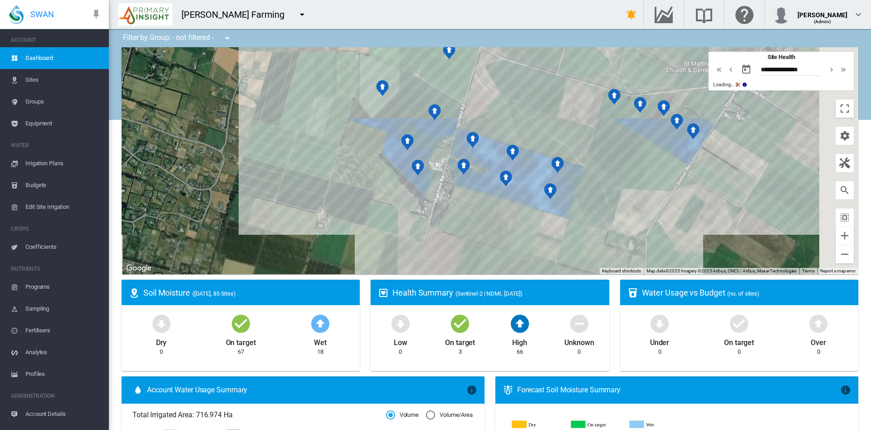
drag, startPoint x: 602, startPoint y: 166, endPoint x: 486, endPoint y: 243, distance: 138.8
click at [486, 243] on div at bounding box center [490, 160] width 737 height 227
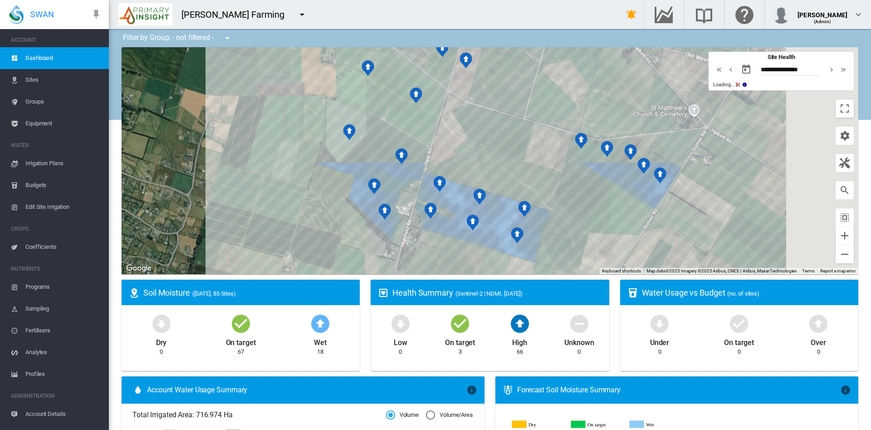
drag, startPoint x: 654, startPoint y: 179, endPoint x: 609, endPoint y: 229, distance: 66.6
click at [609, 229] on div at bounding box center [490, 160] width 737 height 227
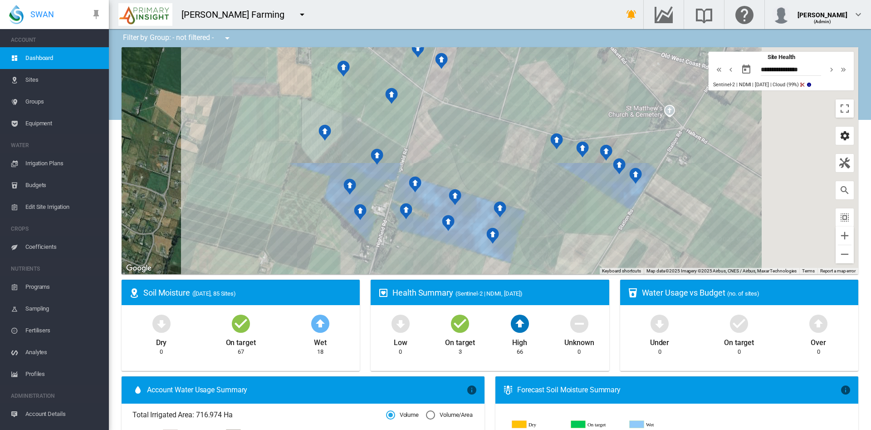
click at [840, 141] on md-icon "icon-cog" at bounding box center [845, 135] width 11 height 11
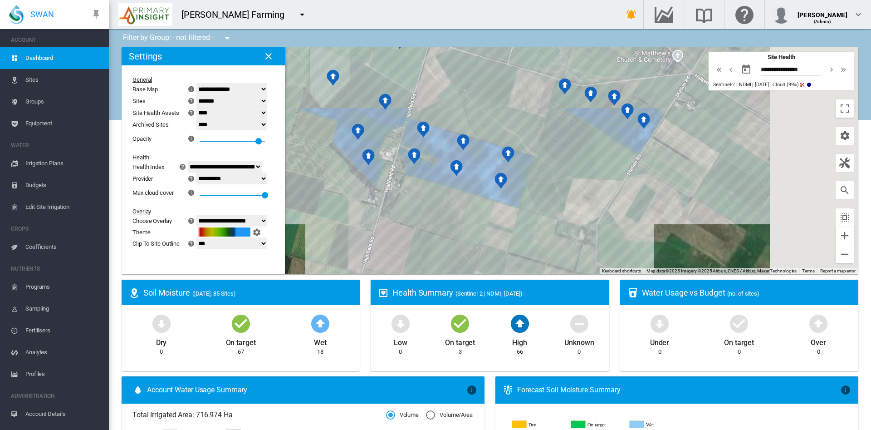
drag, startPoint x: 585, startPoint y: 235, endPoint x: 602, endPoint y: 167, distance: 70.6
click at [602, 167] on div at bounding box center [490, 160] width 737 height 227
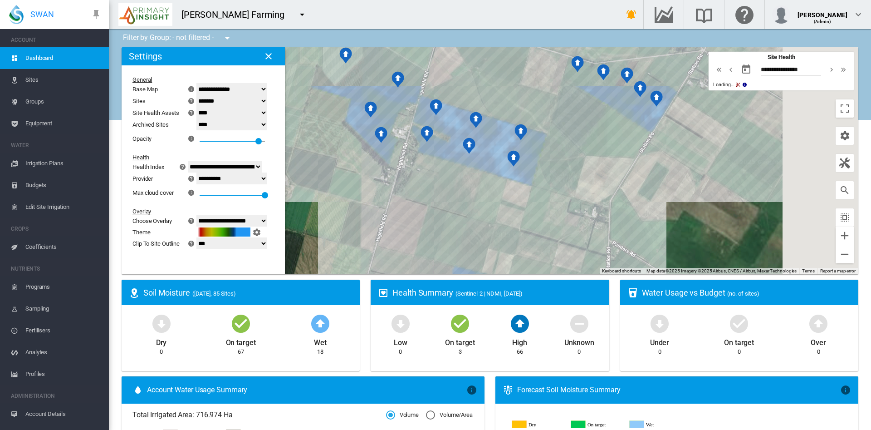
click at [590, 221] on div at bounding box center [490, 160] width 737 height 227
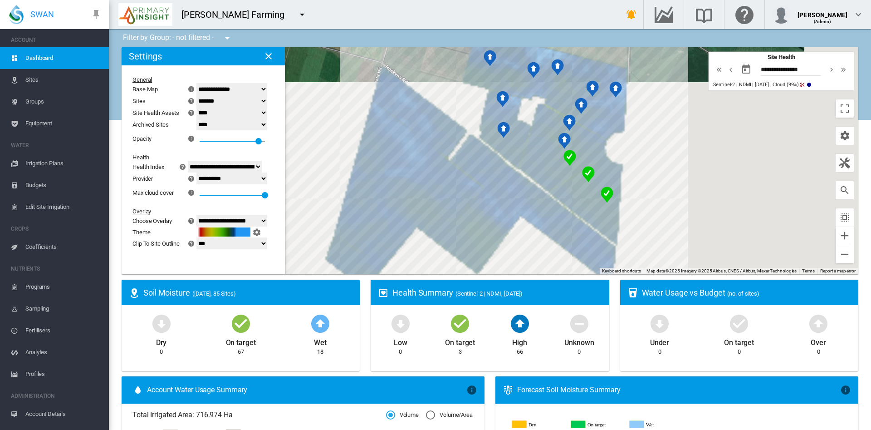
drag, startPoint x: 535, startPoint y: 234, endPoint x: 556, endPoint y: -4, distance: 238.8
click at [556, 0] on html "SWAN ACCOUNT Dashboard Sites Groups Equipment WATER Irrigation Plans" at bounding box center [435, 215] width 871 height 430
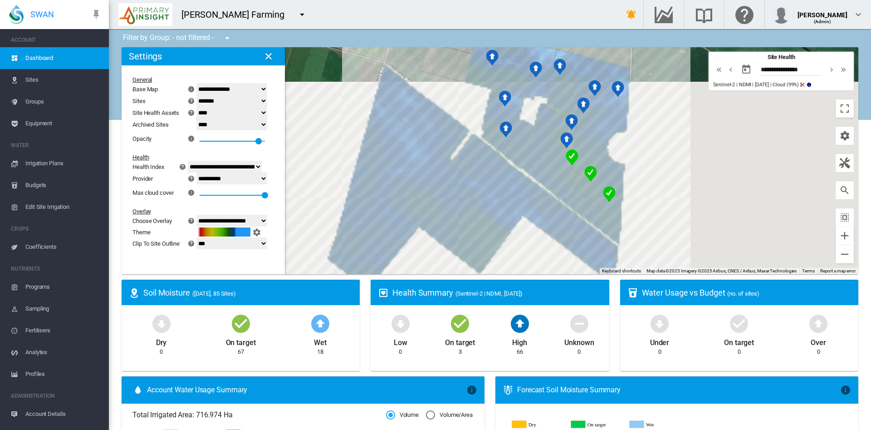
click at [714, 72] on md-icon "icon-chevron-double-left" at bounding box center [719, 69] width 10 height 11
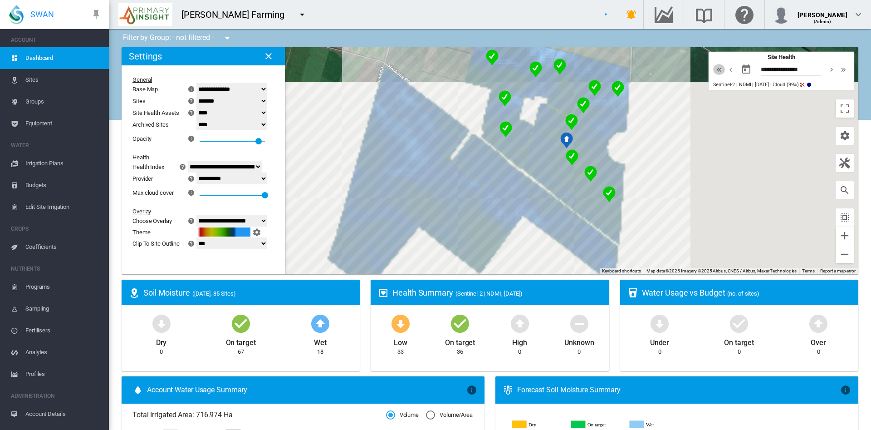
click at [714, 72] on md-icon "icon-chevron-double-left" at bounding box center [719, 69] width 10 height 11
click at [718, 72] on md-icon "icon-chevron-double-left" at bounding box center [723, 69] width 10 height 11
click at [714, 72] on md-icon "icon-chevron-double-left" at bounding box center [719, 69] width 10 height 11
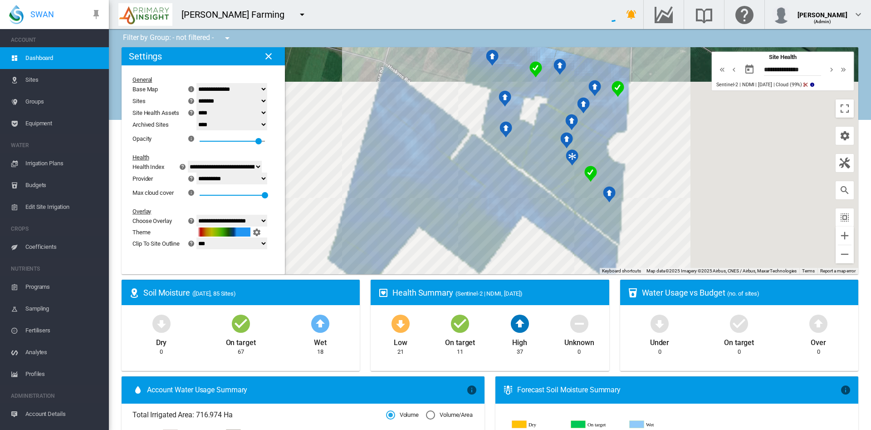
click at [718, 72] on md-icon "icon-chevron-double-left" at bounding box center [723, 69] width 10 height 11
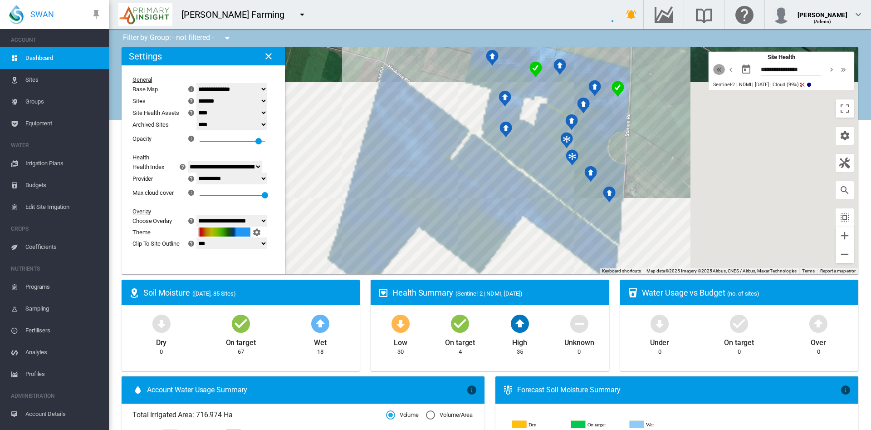
click at [714, 72] on md-icon "icon-chevron-double-left" at bounding box center [719, 69] width 10 height 11
click at [718, 72] on md-icon "icon-chevron-double-left" at bounding box center [723, 69] width 10 height 11
click at [714, 72] on md-icon "icon-chevron-double-left" at bounding box center [719, 69] width 10 height 11
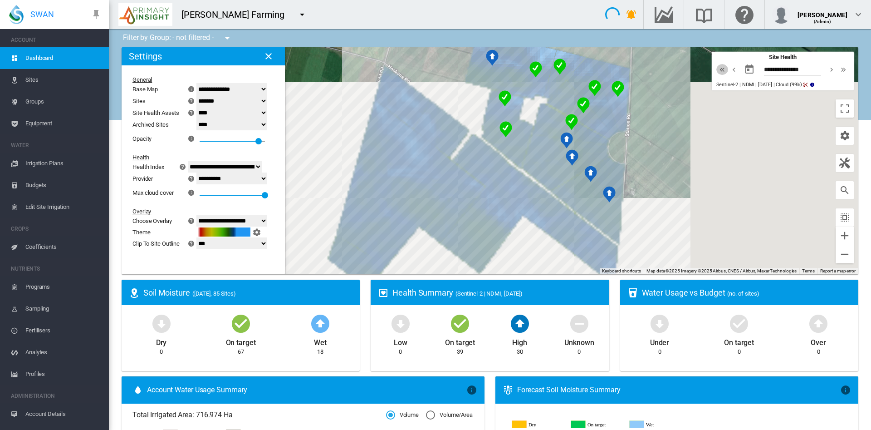
click at [718, 72] on md-icon "icon-chevron-double-left" at bounding box center [723, 69] width 10 height 11
click at [714, 72] on md-icon "icon-chevron-double-left" at bounding box center [719, 69] width 10 height 11
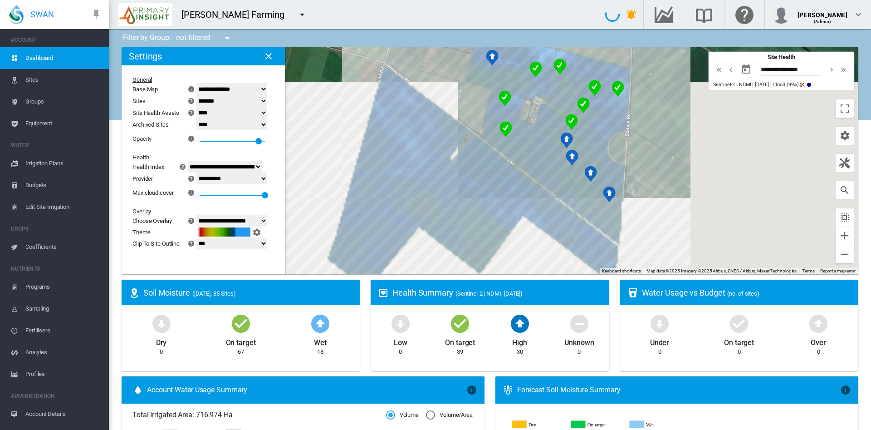
click at [714, 72] on md-icon "icon-chevron-double-left" at bounding box center [719, 69] width 10 height 11
click at [718, 72] on md-icon "icon-chevron-double-left" at bounding box center [723, 69] width 10 height 11
type input "**********"
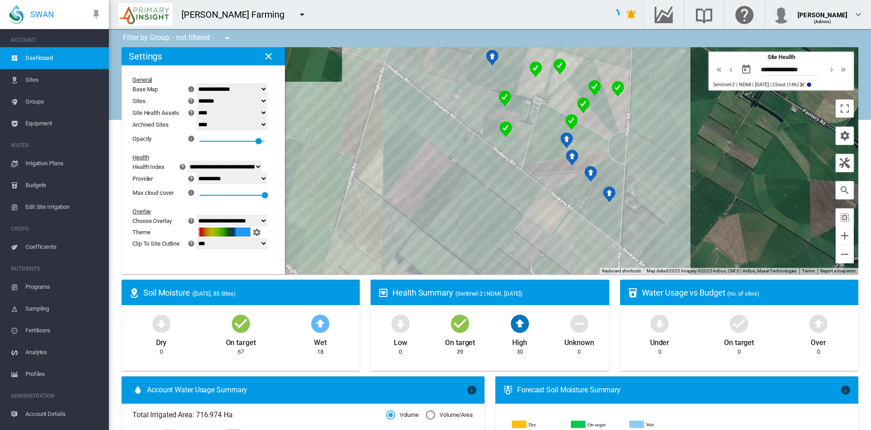
click at [263, 218] on select "**********" at bounding box center [232, 221] width 71 height 12
select select "********"
click at [202, 215] on select "**********" at bounding box center [232, 221] width 71 height 12
type input "**********"
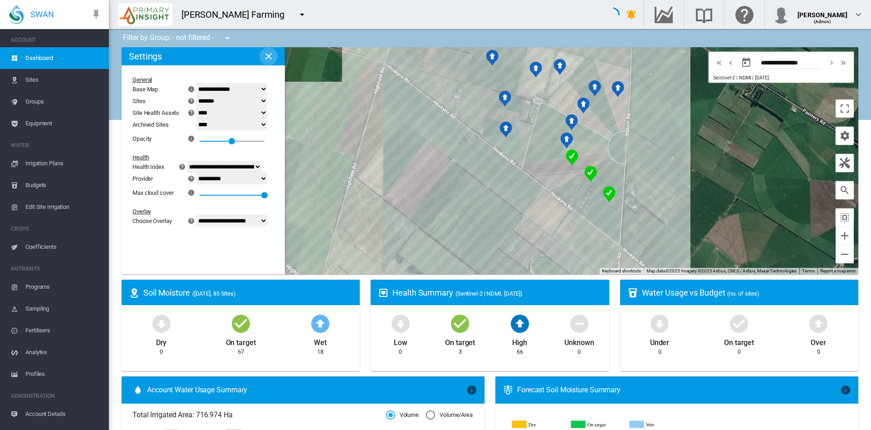
click at [270, 57] on md-icon "icon-close" at bounding box center [268, 56] width 11 height 11
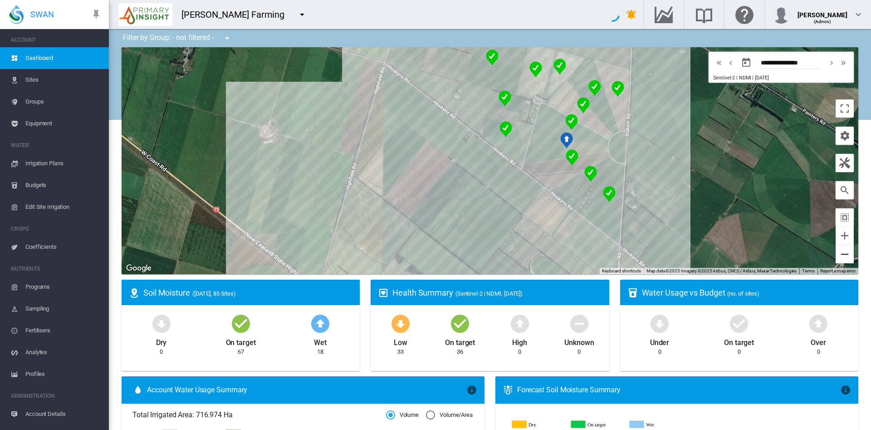
click at [836, 255] on button "Zoom out" at bounding box center [845, 254] width 18 height 18
